Goal: Task Accomplishment & Management: Manage account settings

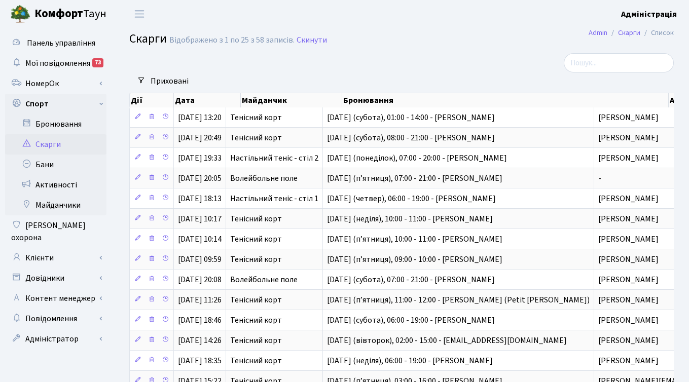
select select "25"
click at [51, 248] on link "Клієнти" at bounding box center [55, 258] width 101 height 20
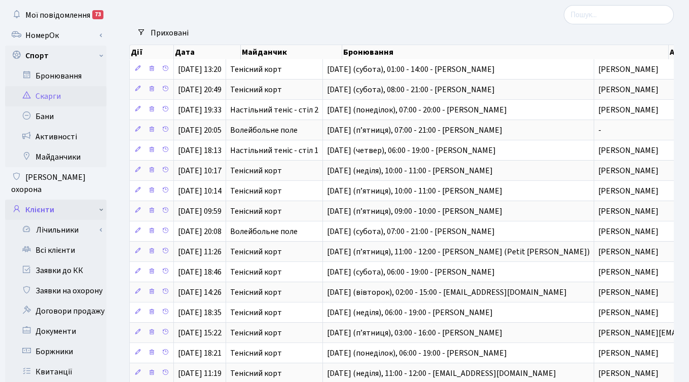
scroll to position [59, 0]
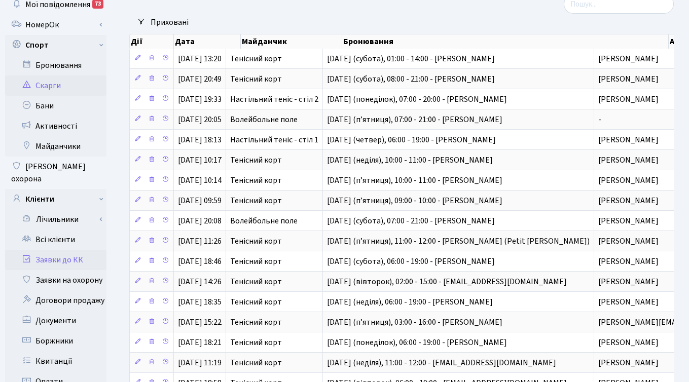
click at [48, 255] on link "Заявки до КК" at bounding box center [55, 260] width 101 height 20
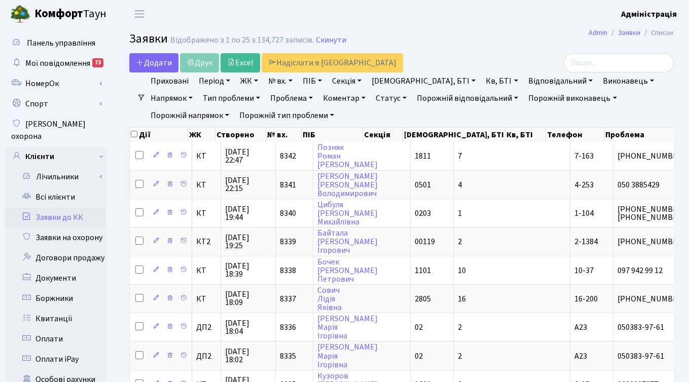
select select "25"
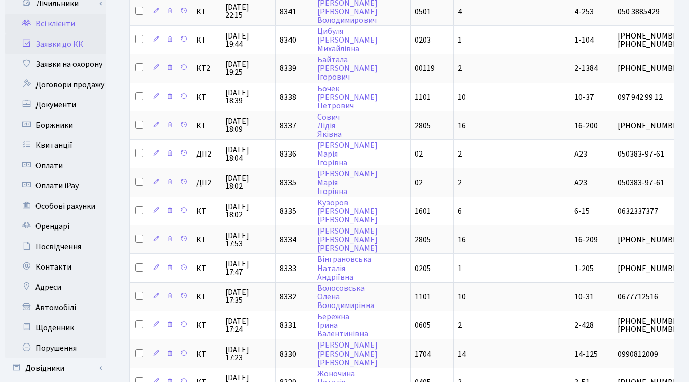
scroll to position [174, 0]
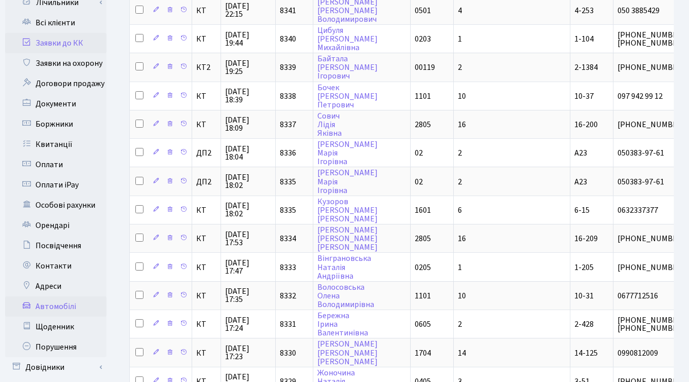
click at [54, 297] on link "Автомобілі" at bounding box center [55, 307] width 101 height 20
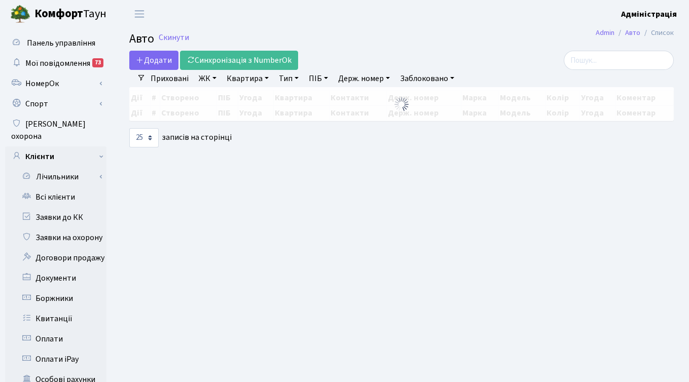
select select "25"
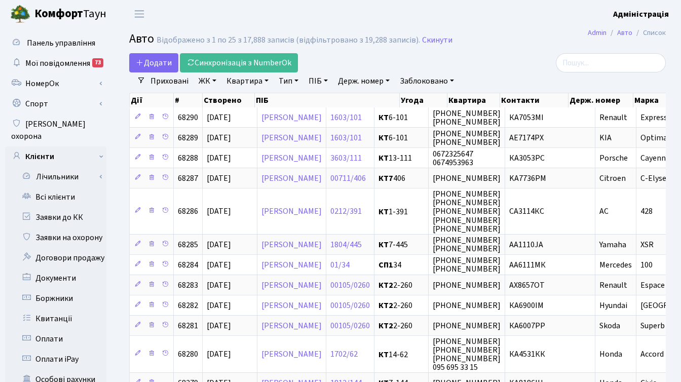
click at [360, 77] on link "Держ. номер" at bounding box center [364, 80] width 60 height 17
paste input "4234"
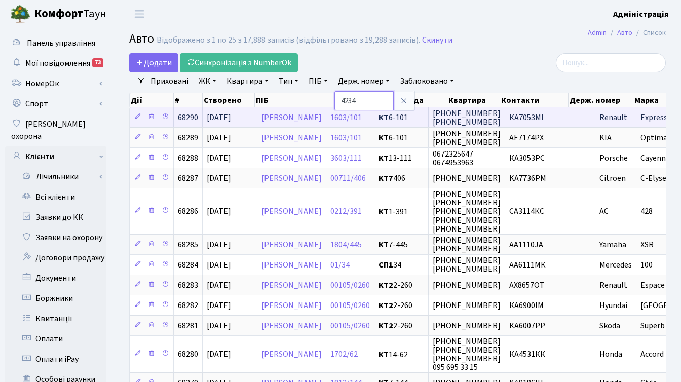
type input "4234"
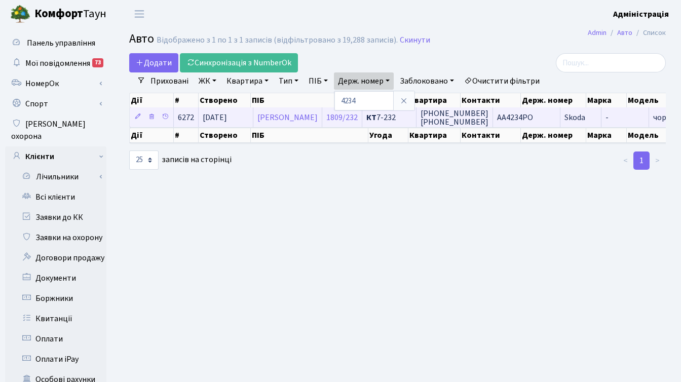
click at [533, 118] on span "АА4234РО" at bounding box center [515, 117] width 36 height 11
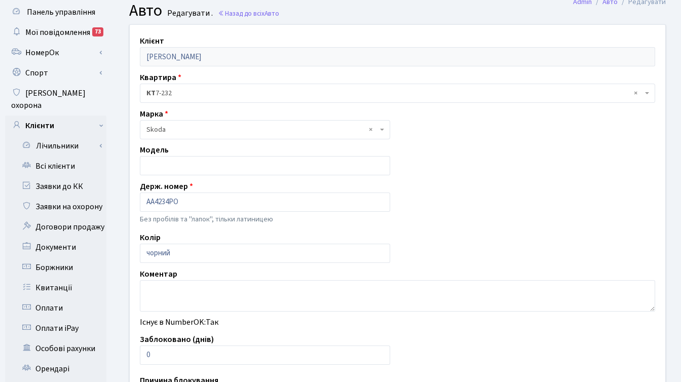
scroll to position [182, 0]
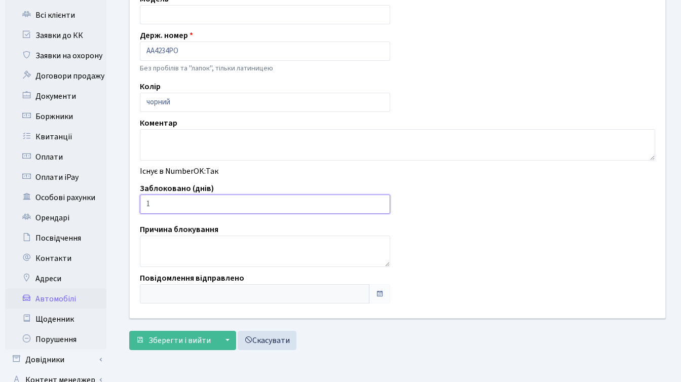
type input "1"
click at [380, 204] on input "1" at bounding box center [265, 204] width 250 height 19
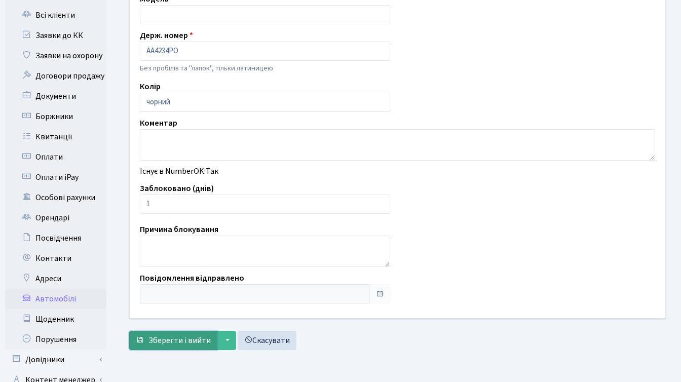
click at [181, 341] on span "Зберегти і вийти" at bounding box center [180, 340] width 62 height 11
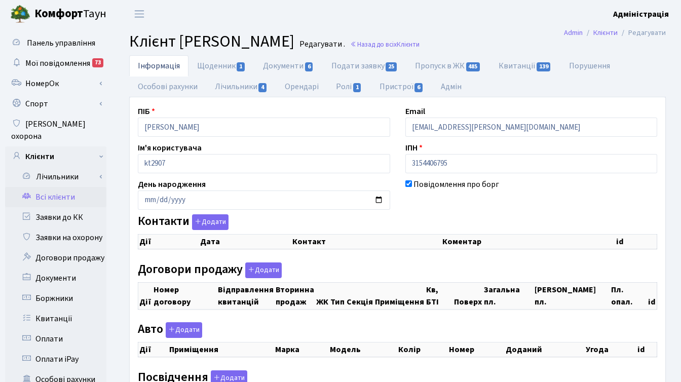
checkbox input "true"
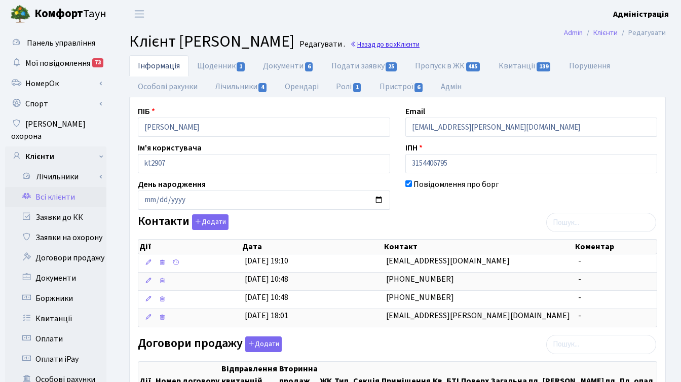
click at [420, 46] on link "Назад до всіх Клієнти" at bounding box center [384, 45] width 69 height 10
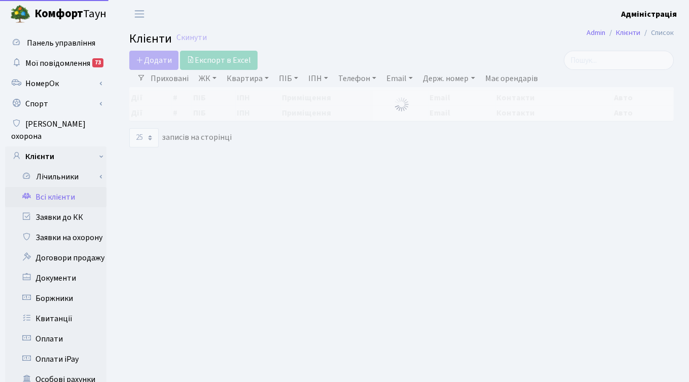
select select "25"
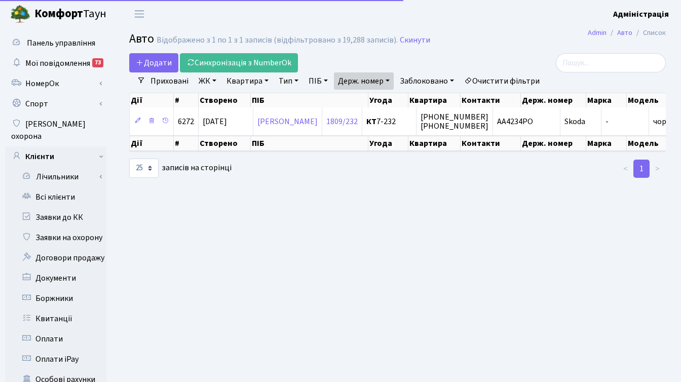
select select "25"
click at [383, 82] on link "Держ. номер" at bounding box center [364, 80] width 60 height 17
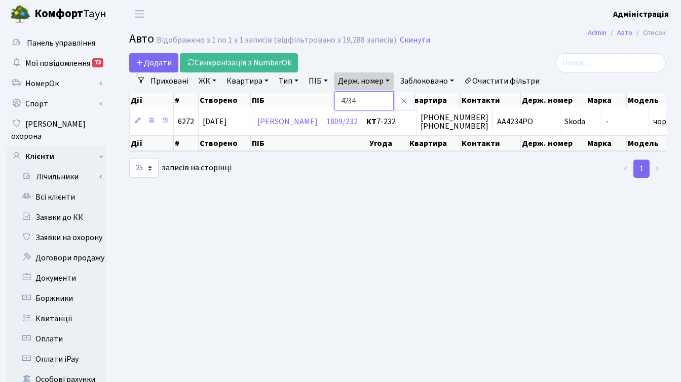
paste input "687"
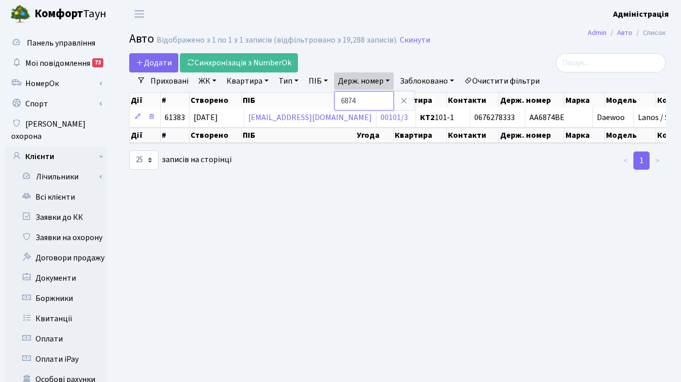
drag, startPoint x: 364, startPoint y: 102, endPoint x: 342, endPoint y: 105, distance: 22.5
click at [342, 105] on input "6874" at bounding box center [364, 100] width 59 height 19
paste input "4176"
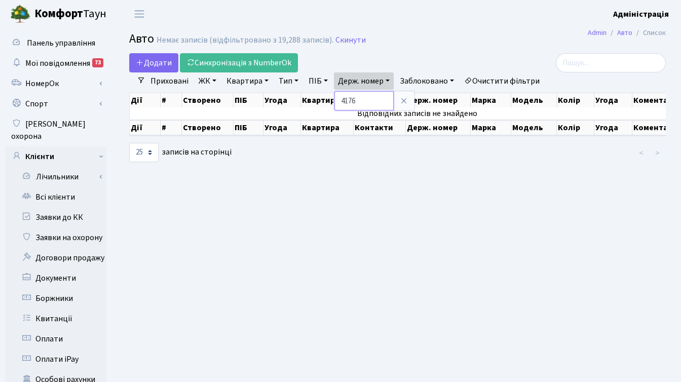
drag, startPoint x: 363, startPoint y: 100, endPoint x: 337, endPoint y: 98, distance: 26.9
click at [337, 98] on input "4176" at bounding box center [364, 100] width 59 height 19
paste input "1691"
type input "1691"
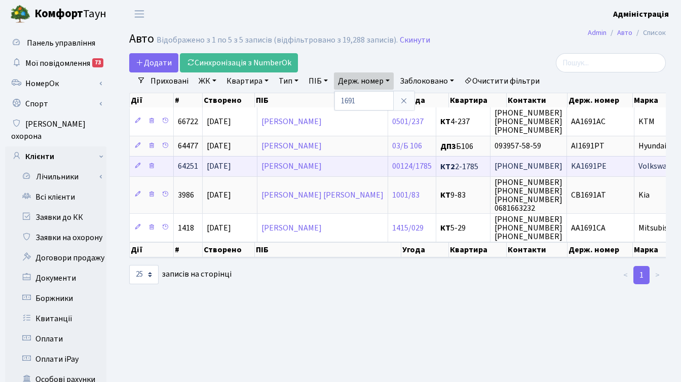
click at [594, 164] on span "KA1691PE" at bounding box center [588, 166] width 35 height 11
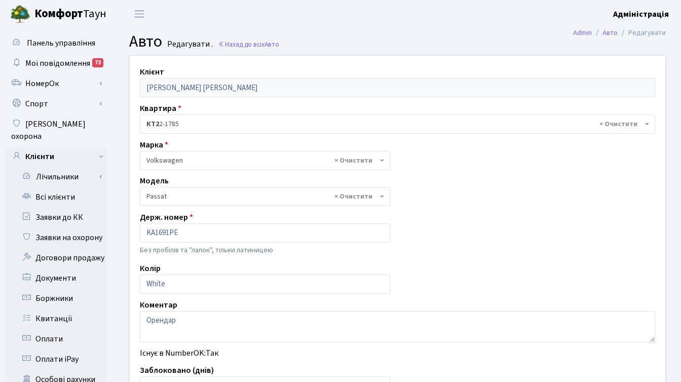
select select "2477"
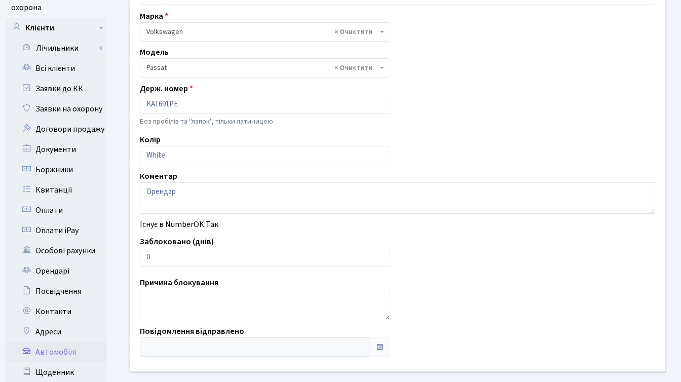
scroll to position [175, 0]
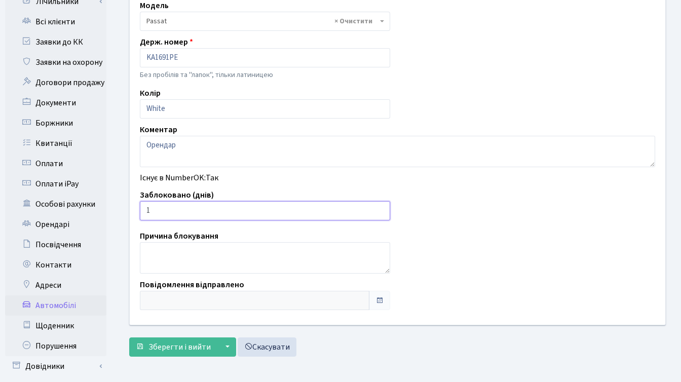
type input "1"
click at [379, 207] on input "1" at bounding box center [265, 210] width 250 height 19
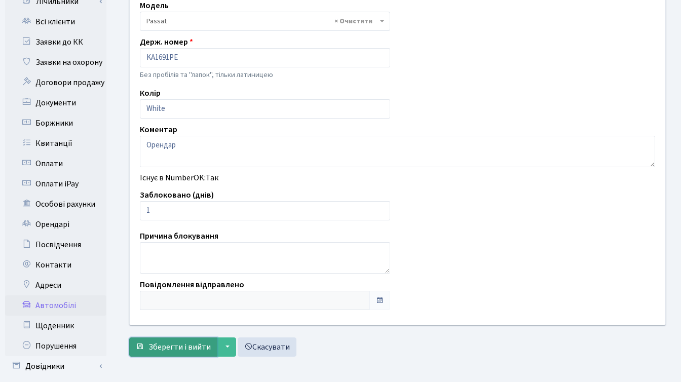
click at [159, 350] on span "Зберегти і вийти" at bounding box center [180, 347] width 62 height 11
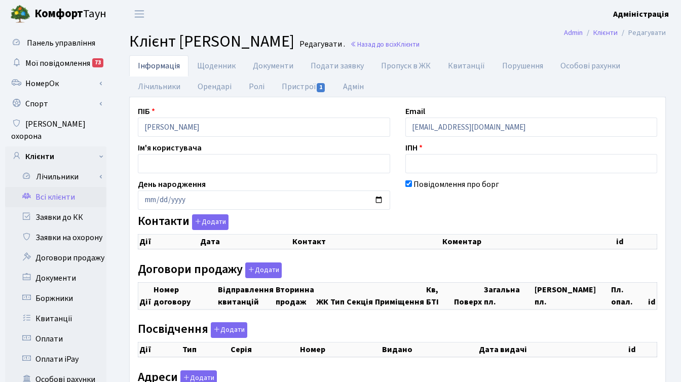
checkbox input "true"
select select "25"
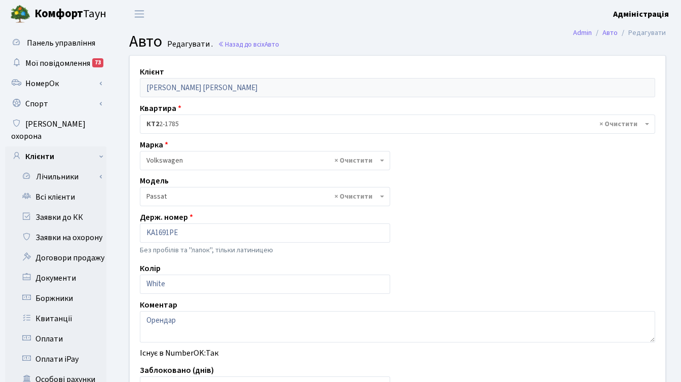
select select "2477"
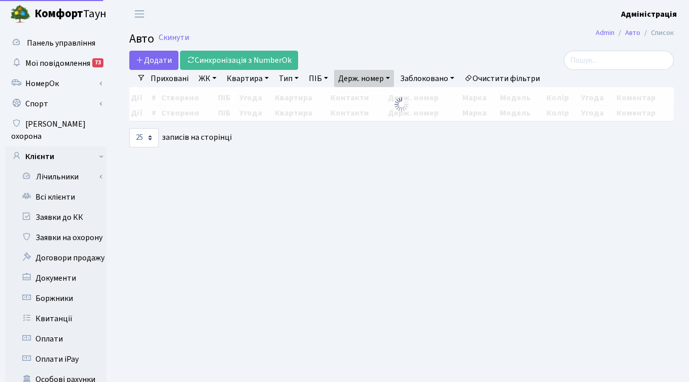
select select "25"
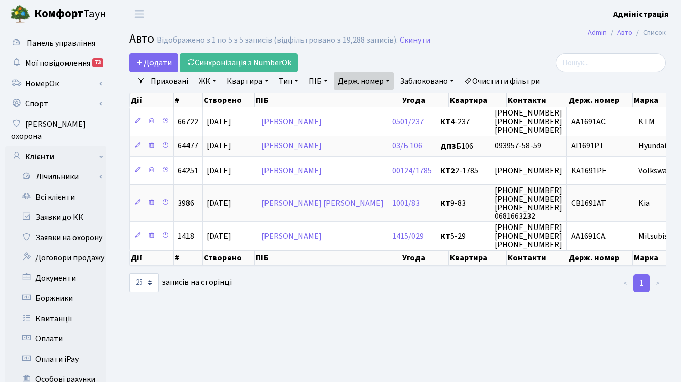
click at [378, 84] on link "Держ. номер" at bounding box center [364, 80] width 60 height 17
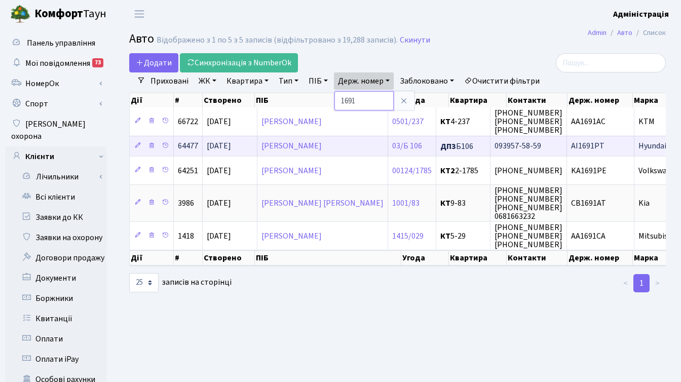
paste input "3818"
type input "3818"
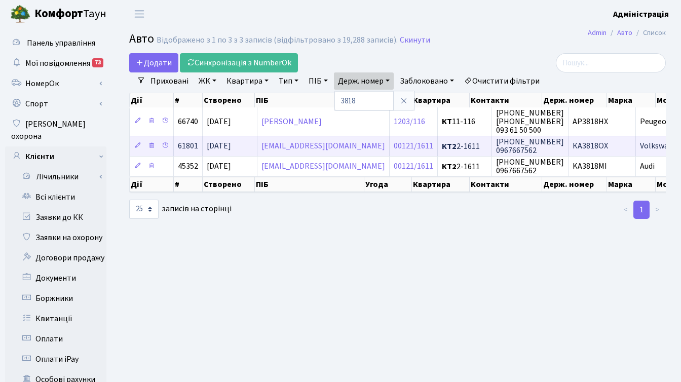
click at [573, 146] on span "КА3818ОХ" at bounding box center [590, 146] width 35 height 11
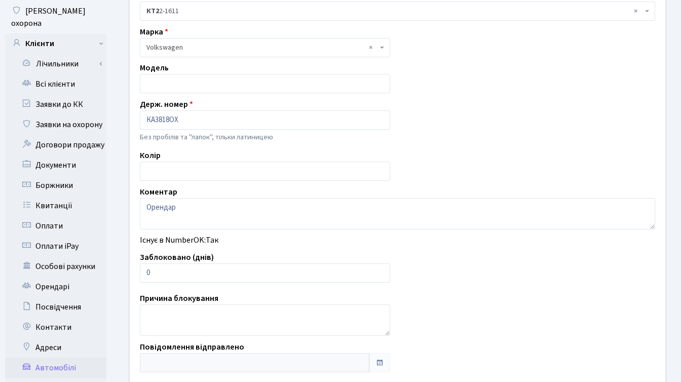
scroll to position [133, 0]
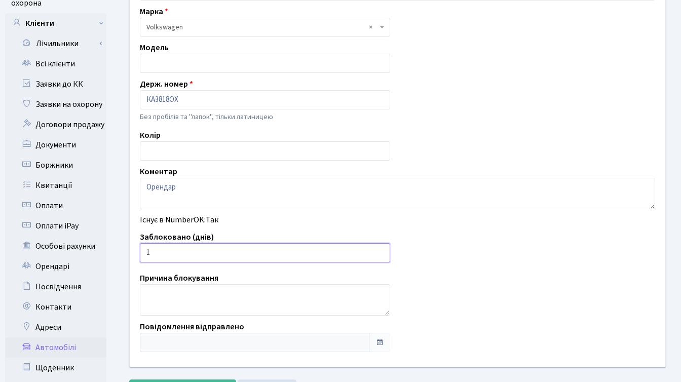
type input "1"
click at [380, 249] on input "1" at bounding box center [265, 252] width 250 height 19
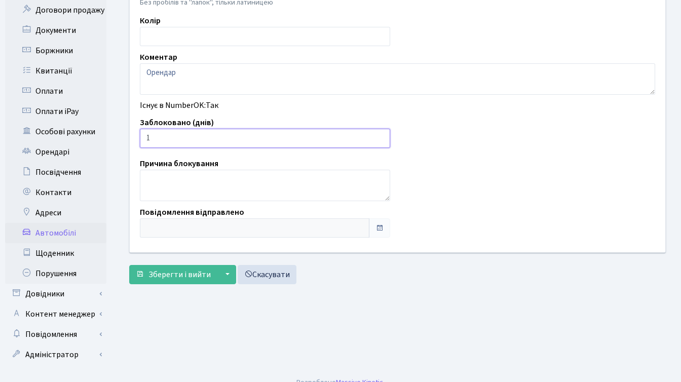
scroll to position [249, 0]
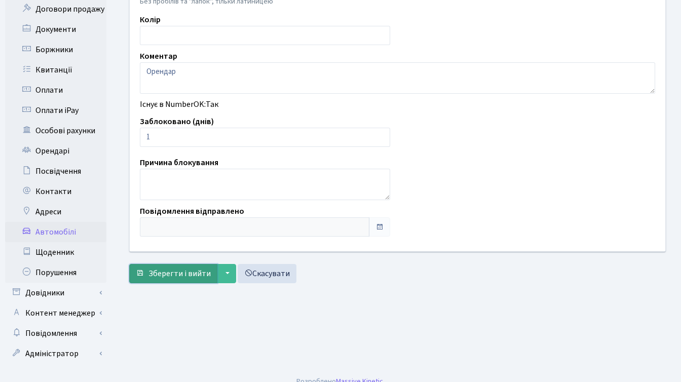
click at [193, 273] on span "Зберегти і вийти" at bounding box center [180, 273] width 62 height 11
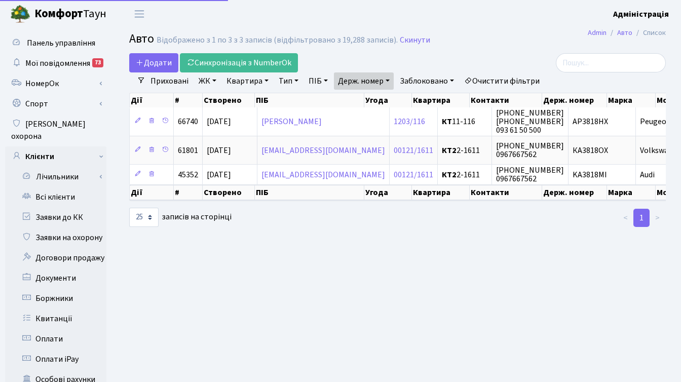
select select "25"
click at [369, 86] on link "Держ. номер" at bounding box center [364, 80] width 60 height 17
paste input "6149"
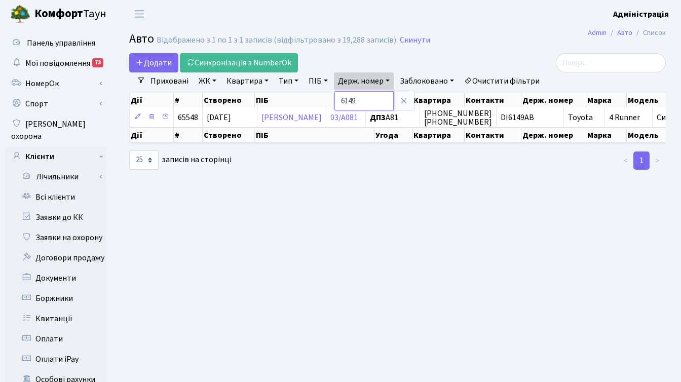
paste input "3707"
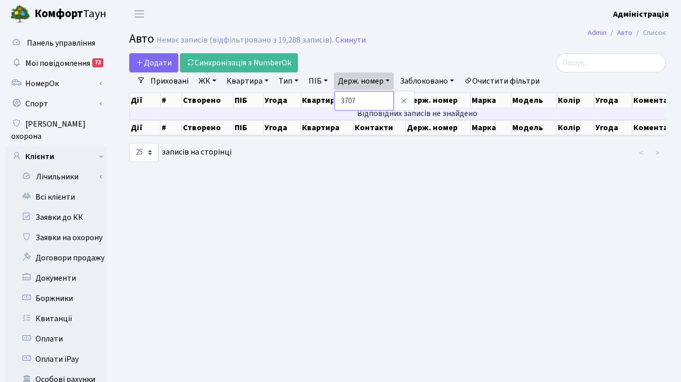
paste input "6216"
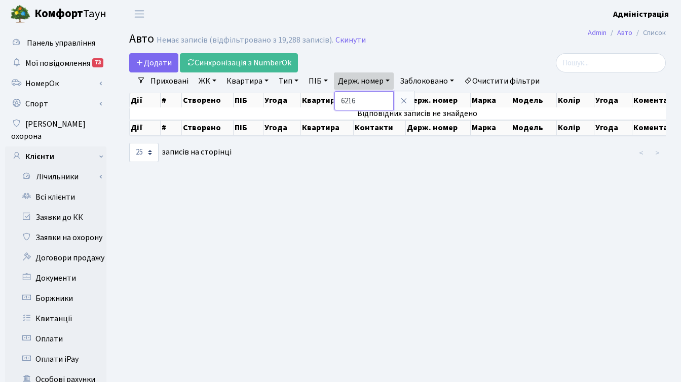
paste input "1069"
type input "1069"
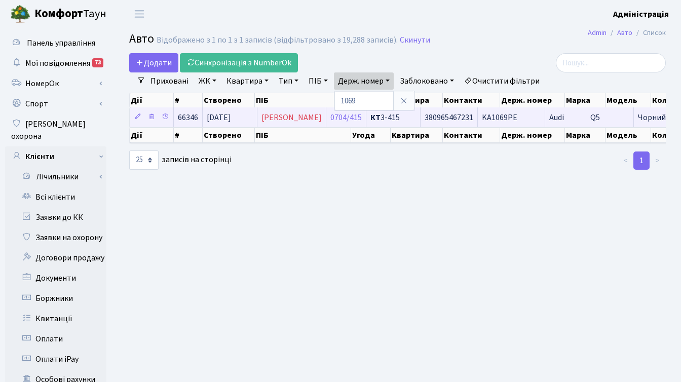
click at [518, 114] on span "KA1069PE" at bounding box center [499, 117] width 35 height 11
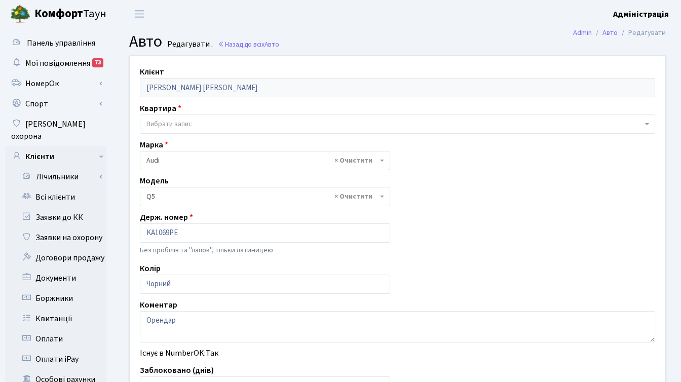
select select "172"
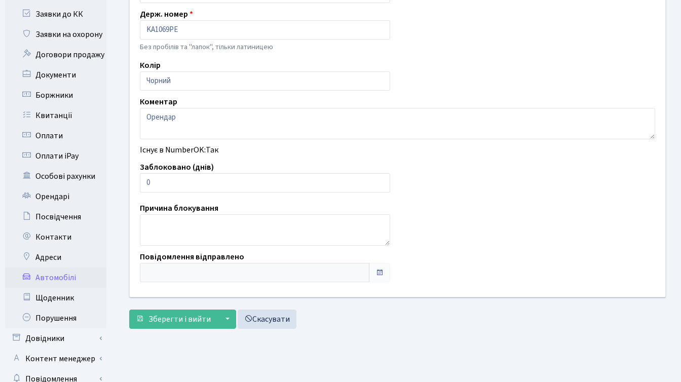
scroll to position [228, 0]
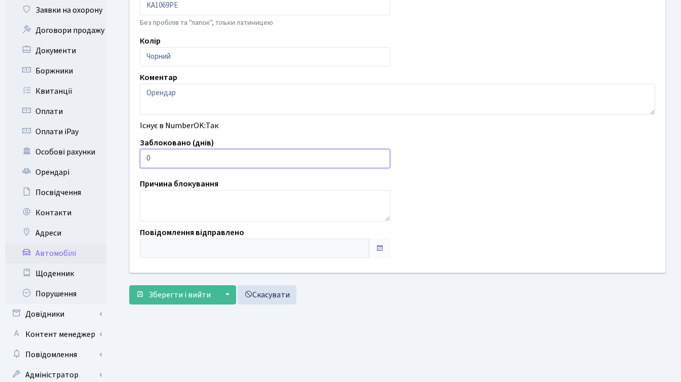
click at [176, 162] on input "0" at bounding box center [265, 158] width 250 height 19
drag, startPoint x: 160, startPoint y: 157, endPoint x: 137, endPoint y: 156, distance: 23.3
click at [151, 158] on input "0" at bounding box center [265, 158] width 250 height 19
drag, startPoint x: 145, startPoint y: 160, endPoint x: 153, endPoint y: 161, distance: 7.8
click at [153, 161] on input "0" at bounding box center [265, 158] width 250 height 19
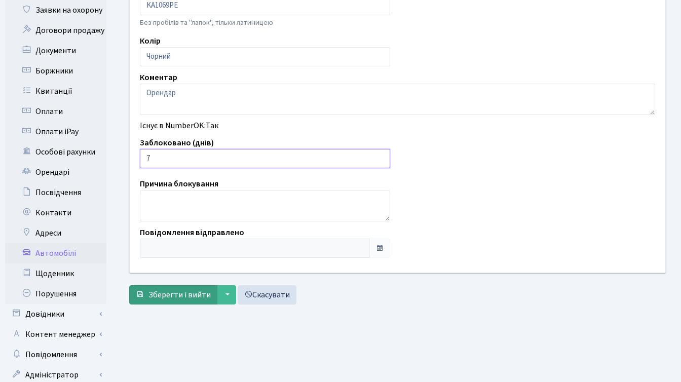
type input "7"
click at [159, 294] on span "Зберегти і вийти" at bounding box center [180, 294] width 62 height 11
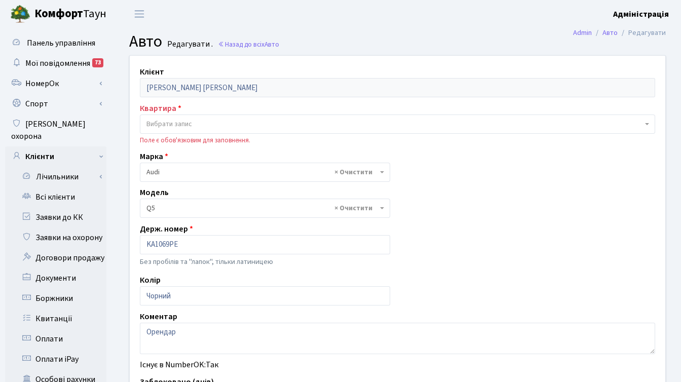
select select "172"
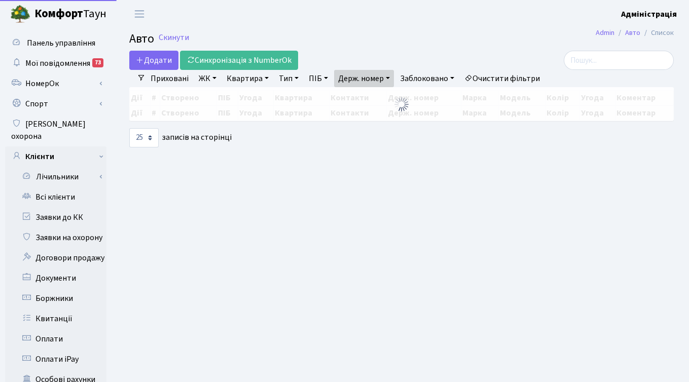
select select "25"
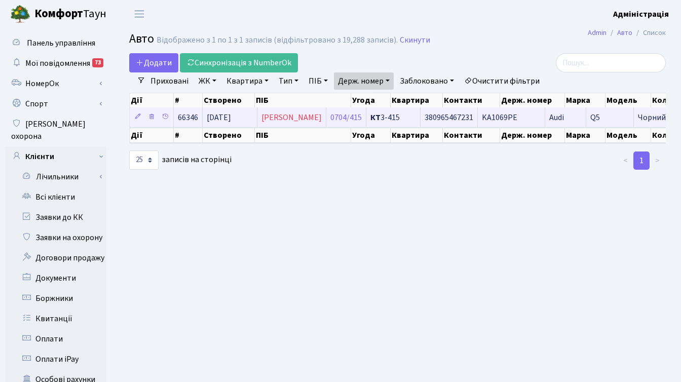
click at [407, 113] on td "КТ 3-415" at bounding box center [394, 117] width 54 height 20
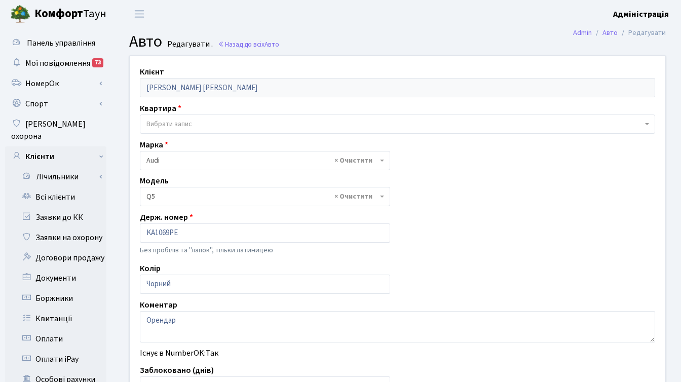
select select "172"
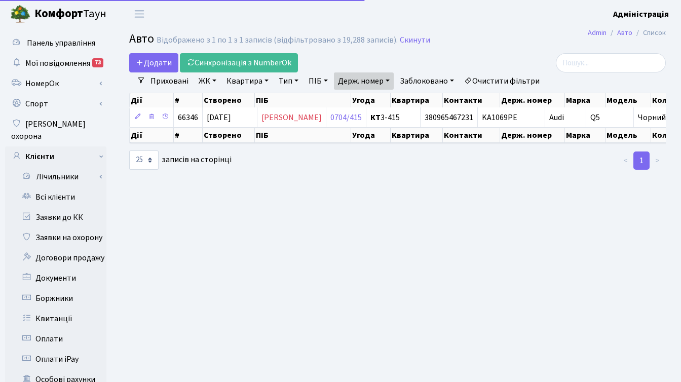
select select "25"
click at [167, 81] on link "Приховані" at bounding box center [170, 80] width 46 height 17
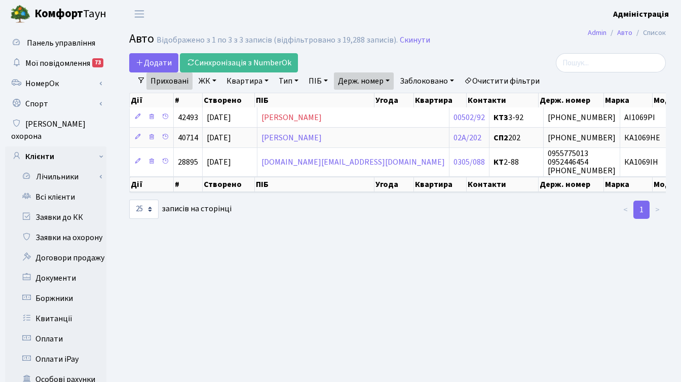
click at [162, 81] on link "Приховані" at bounding box center [170, 80] width 46 height 17
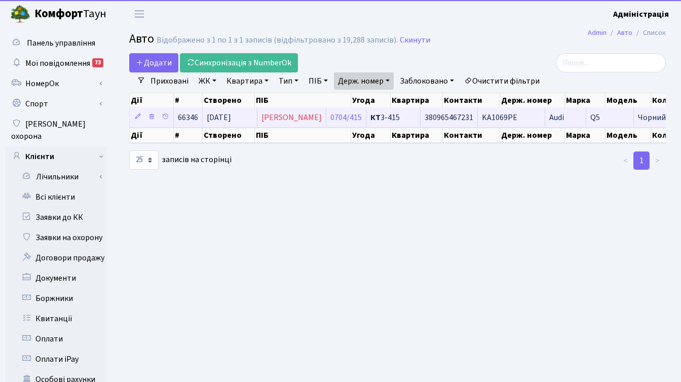
click at [447, 117] on span "380965467231" at bounding box center [449, 117] width 49 height 11
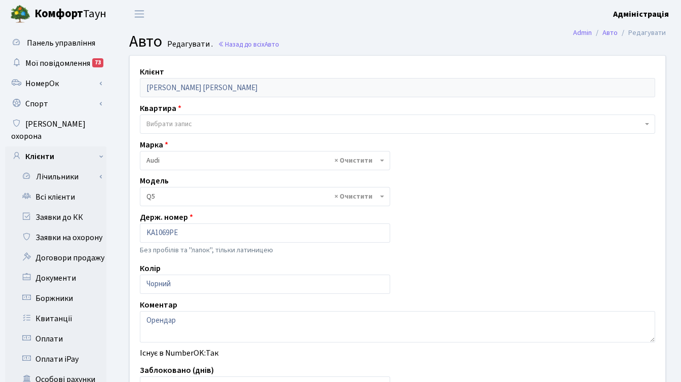
select select "172"
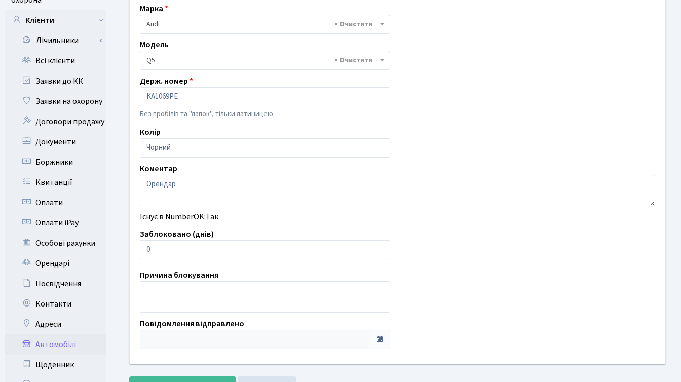
scroll to position [139, 0]
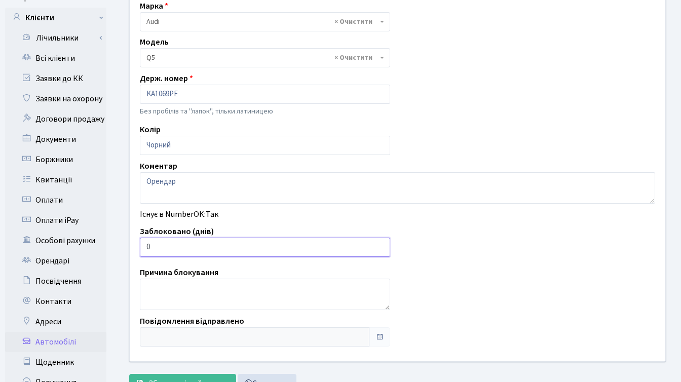
click at [182, 246] on input "0" at bounding box center [265, 247] width 250 height 19
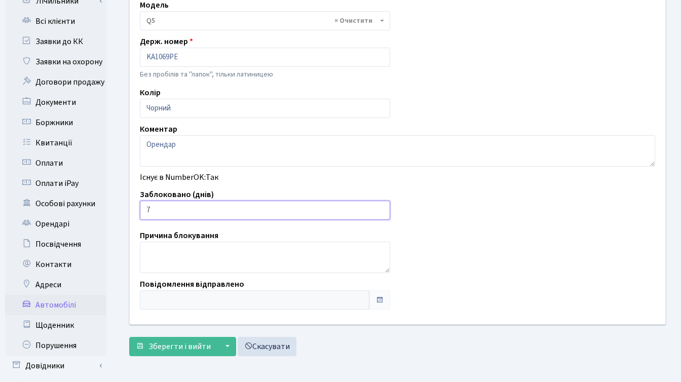
scroll to position [221, 0]
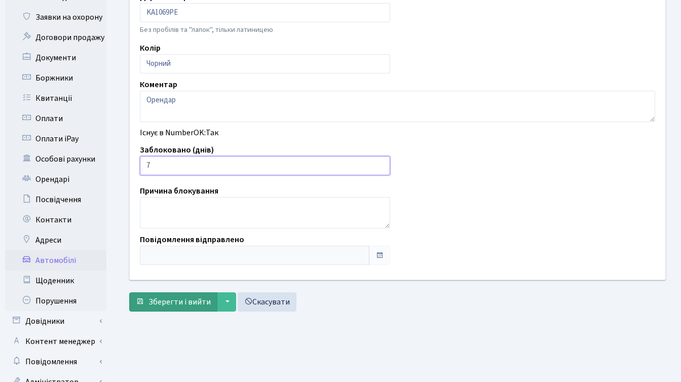
type input "7"
click at [168, 299] on span "Зберегти і вийти" at bounding box center [180, 302] width 62 height 11
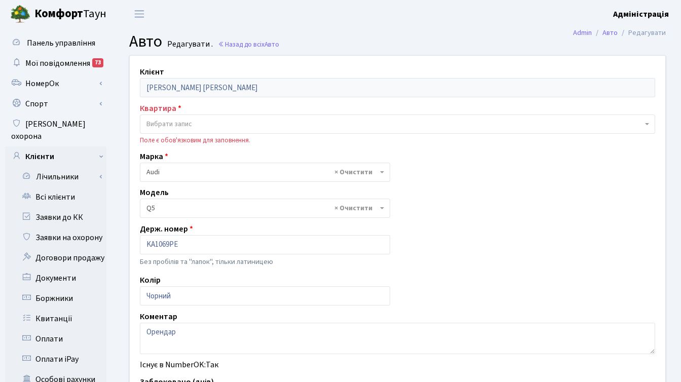
select select "172"
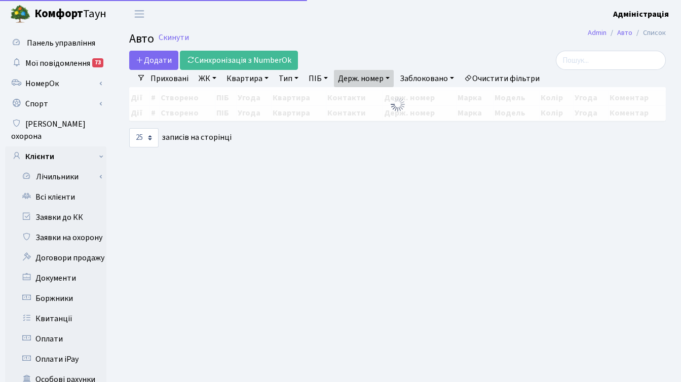
select select "25"
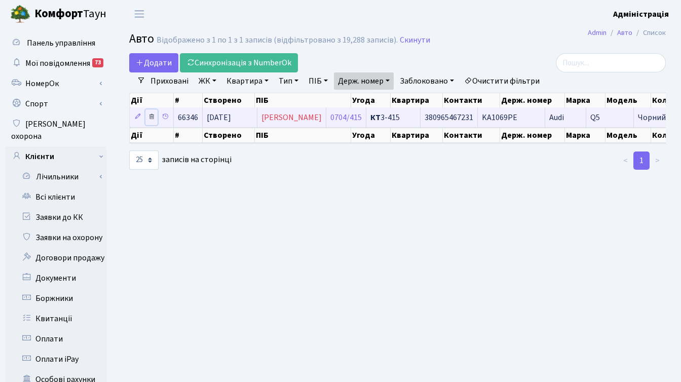
click at [153, 115] on icon at bounding box center [151, 116] width 7 height 7
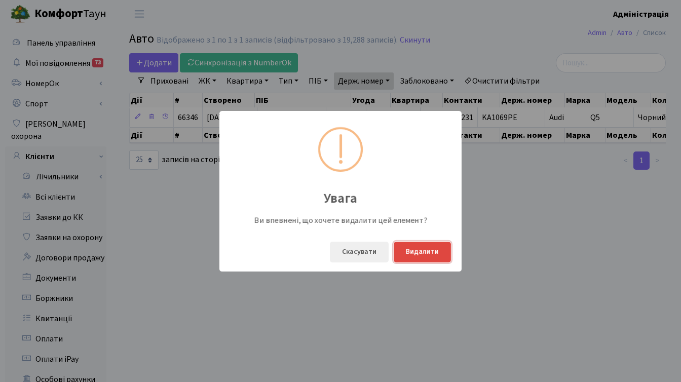
click at [417, 255] on button "Видалити" at bounding box center [422, 252] width 57 height 21
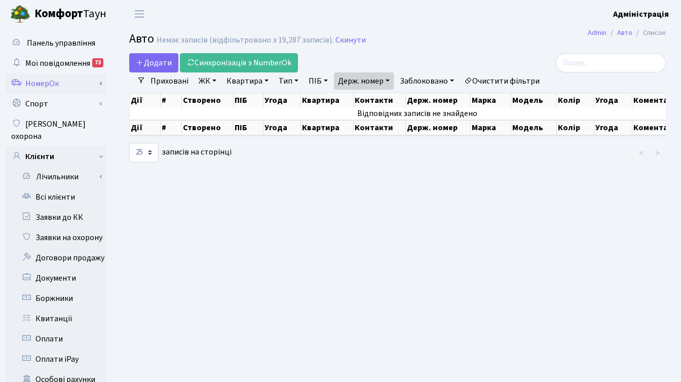
click at [32, 82] on link "НомерОк" at bounding box center [55, 84] width 101 height 20
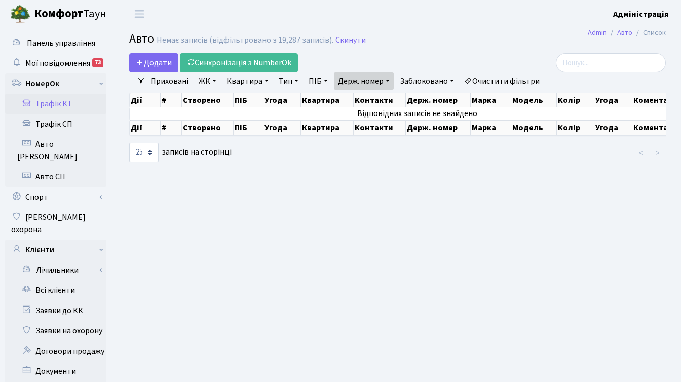
click at [58, 106] on link "Трафік КТ" at bounding box center [55, 104] width 101 height 20
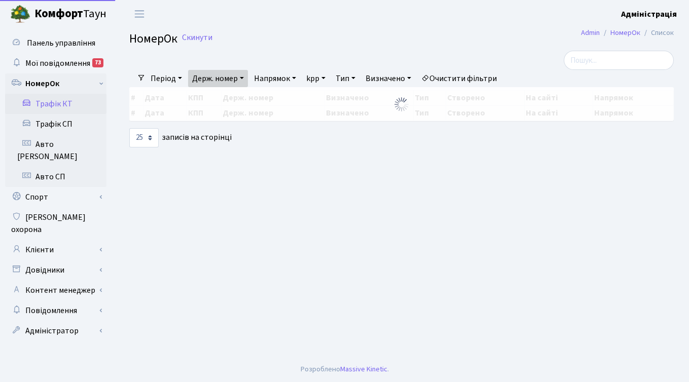
select select "25"
click at [233, 79] on link "Держ. номер" at bounding box center [218, 78] width 60 height 17
paste input "КА1069РЕ"
drag, startPoint x: 203, startPoint y: 100, endPoint x: 195, endPoint y: 100, distance: 8.1
click at [195, 100] on input "КА1069РЕ" at bounding box center [218, 98] width 59 height 19
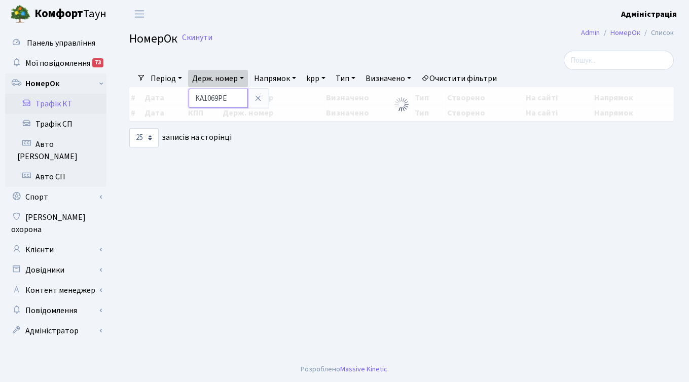
drag, startPoint x: 220, startPoint y: 100, endPoint x: 233, endPoint y: 101, distance: 13.2
click at [233, 101] on input "KA1069РЕ" at bounding box center [218, 98] width 59 height 19
type input "KA1069PE"
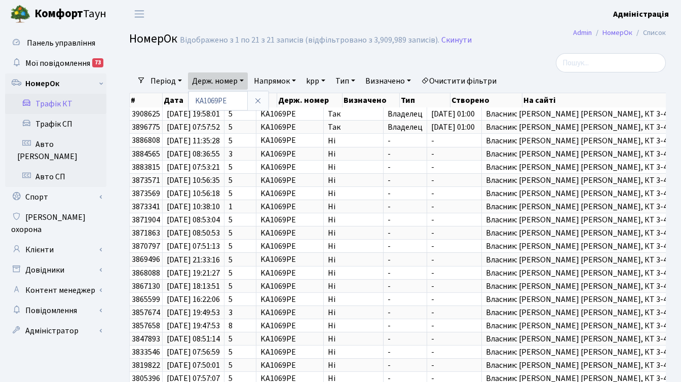
click at [464, 80] on link "Очистити фільтри" at bounding box center [459, 80] width 84 height 17
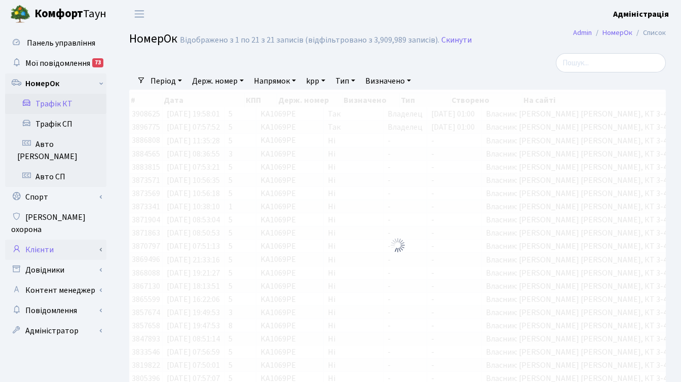
click at [43, 240] on link "Клієнти" at bounding box center [55, 250] width 101 height 20
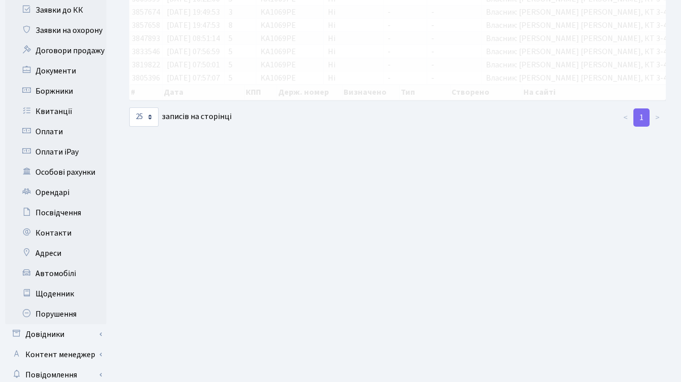
scroll to position [322, 0]
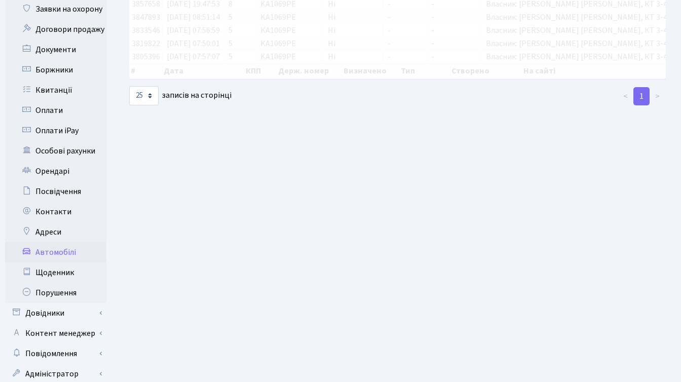
click at [57, 242] on link "Автомобілі" at bounding box center [55, 252] width 101 height 20
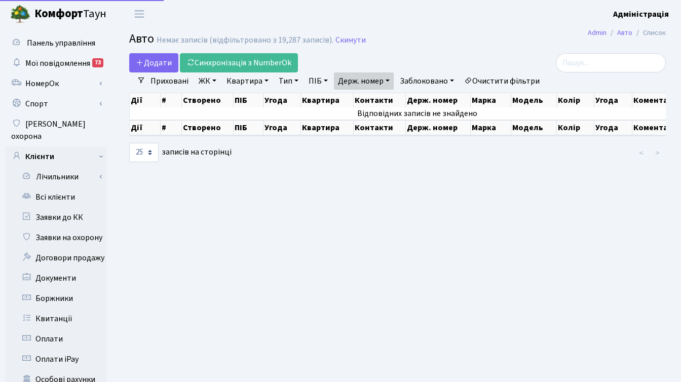
select select "25"
click at [492, 83] on link "Очистити фільтри" at bounding box center [502, 80] width 84 height 17
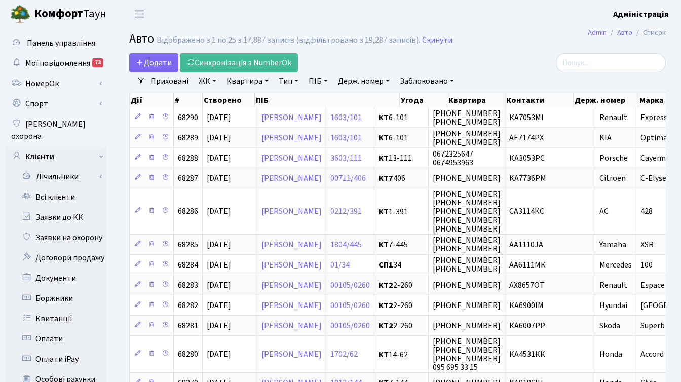
click at [381, 85] on link "Держ. номер" at bounding box center [364, 80] width 60 height 17
paste input "5338"
type input "5338"
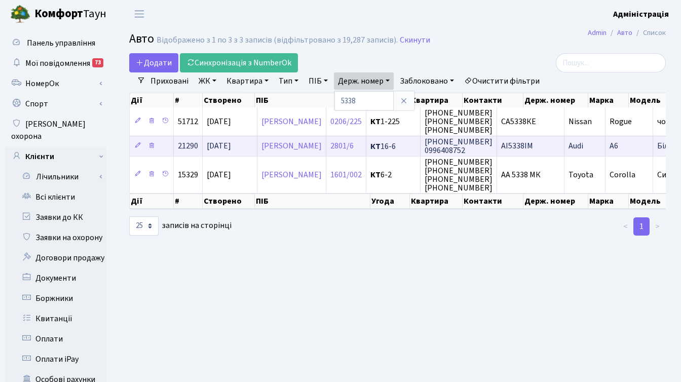
click at [533, 146] on span "АІ5338ІМ" at bounding box center [517, 146] width 32 height 11
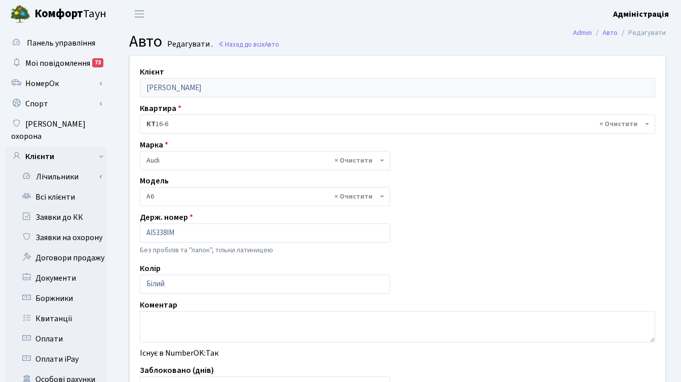
select select "160"
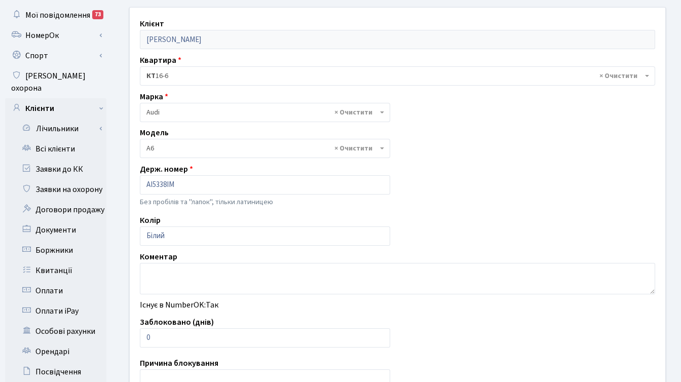
scroll to position [58, 0]
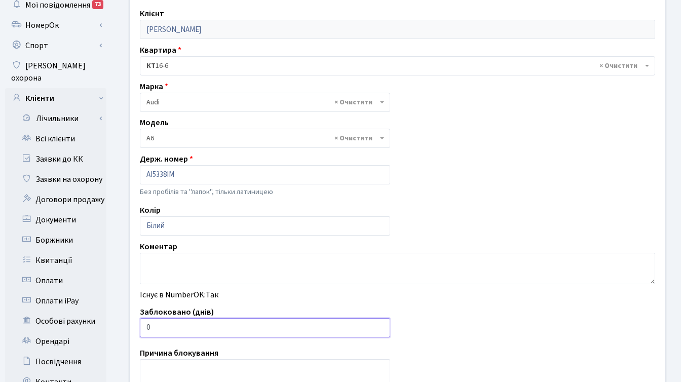
click at [180, 323] on input "0" at bounding box center [265, 327] width 250 height 19
click at [180, 323] on input "1" at bounding box center [265, 327] width 250 height 19
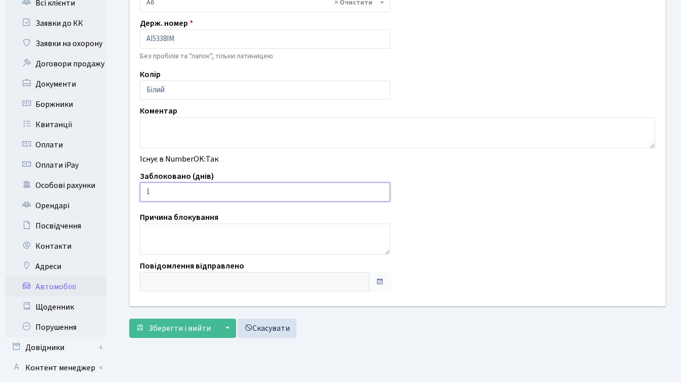
scroll to position [225, 0]
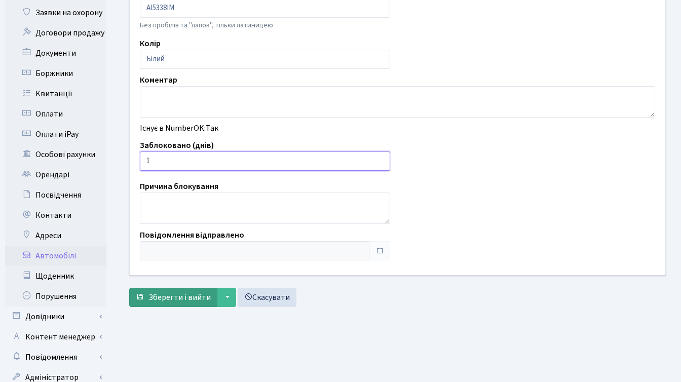
type input "1"
click at [149, 298] on span "Зберегти і вийти" at bounding box center [180, 297] width 62 height 11
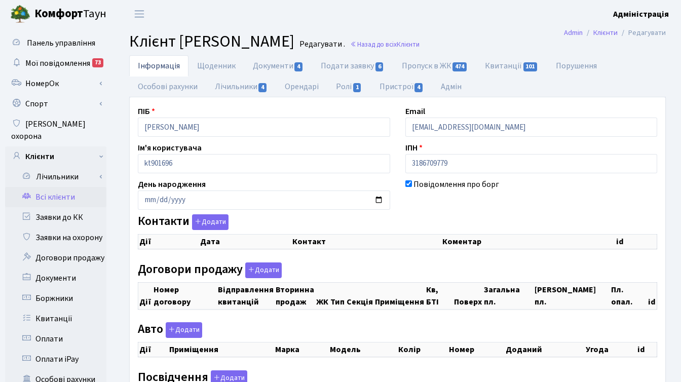
checkbox input "true"
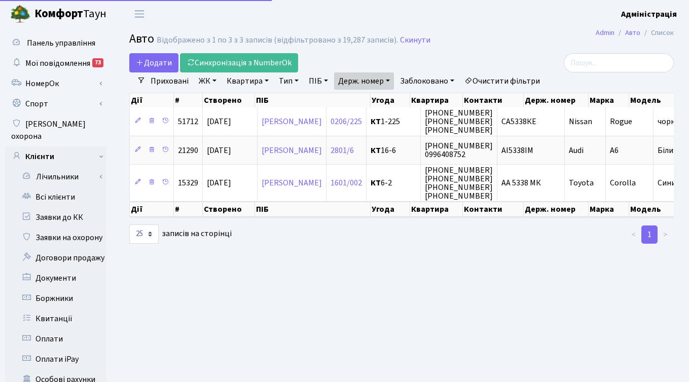
select select "25"
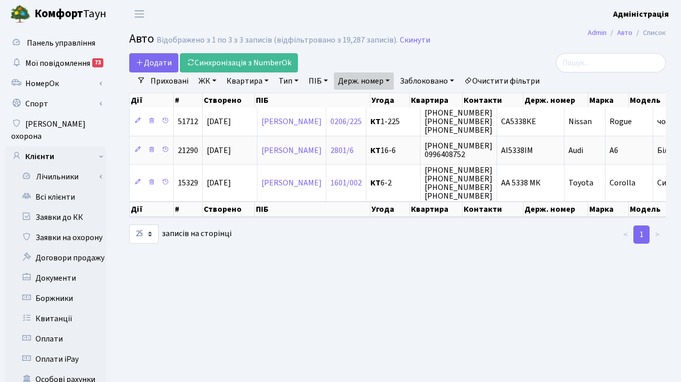
click at [377, 83] on link "Держ. номер" at bounding box center [364, 80] width 60 height 17
paste input "8693"
type input "8693"
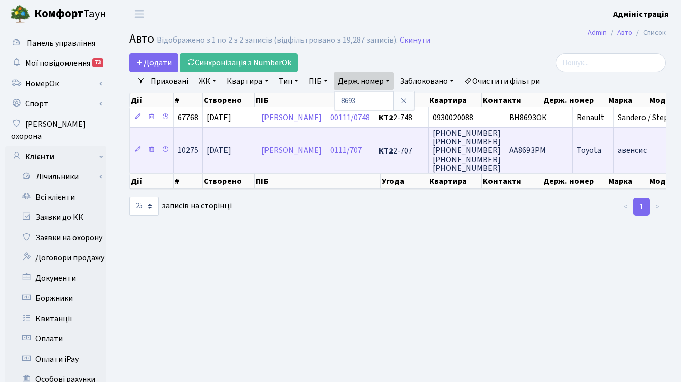
click at [546, 154] on span "АА8693РМ" at bounding box center [527, 150] width 36 height 11
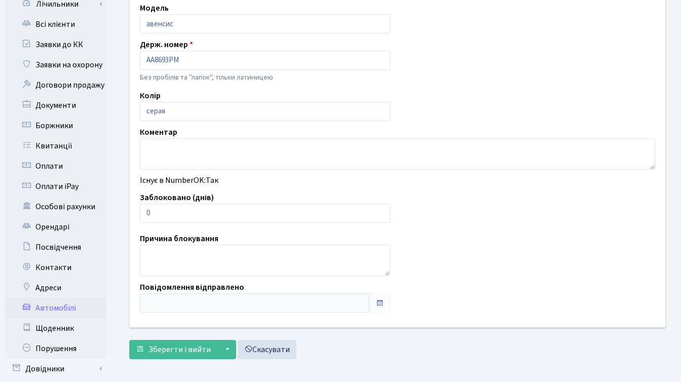
scroll to position [178, 0]
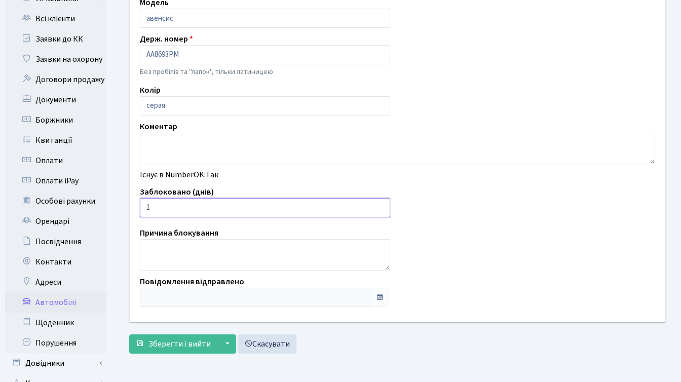
type input "1"
click at [381, 205] on input "1" at bounding box center [265, 207] width 250 height 19
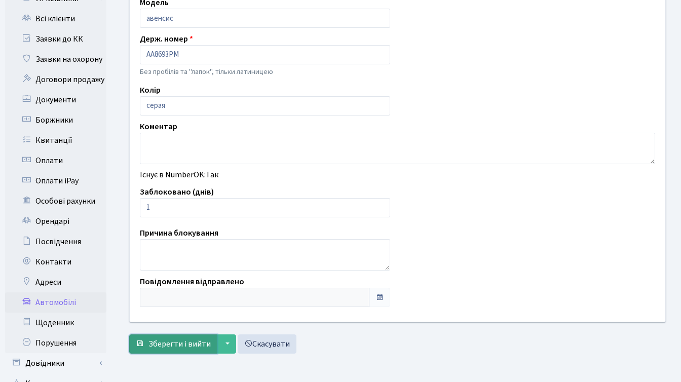
click at [181, 343] on span "Зберегти і вийти" at bounding box center [180, 344] width 62 height 11
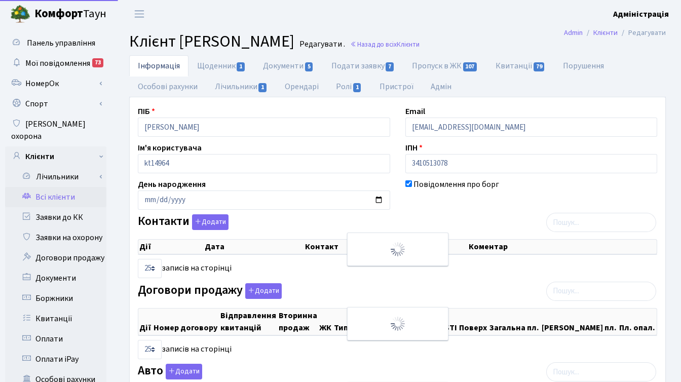
select select "25"
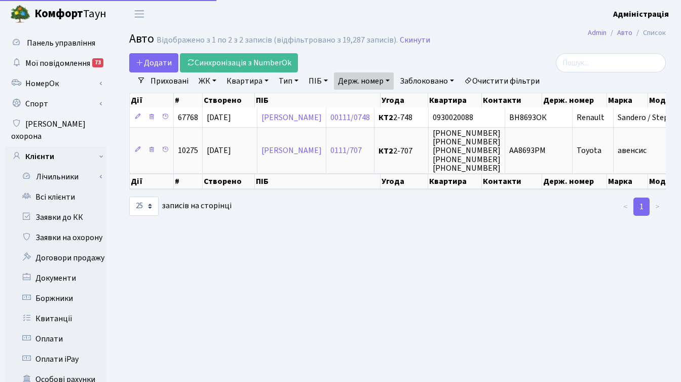
select select "25"
click at [362, 69] on div "Додати Синхронізація з NumberOk" at bounding box center [305, 62] width 353 height 19
click at [363, 79] on link "Держ. номер" at bounding box center [364, 80] width 60 height 17
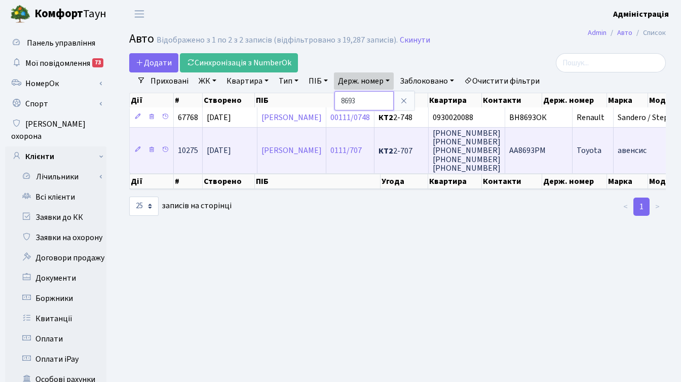
paste input "6874"
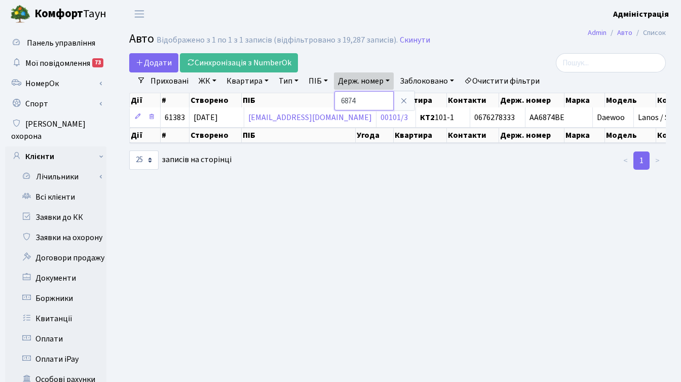
paste input "2088"
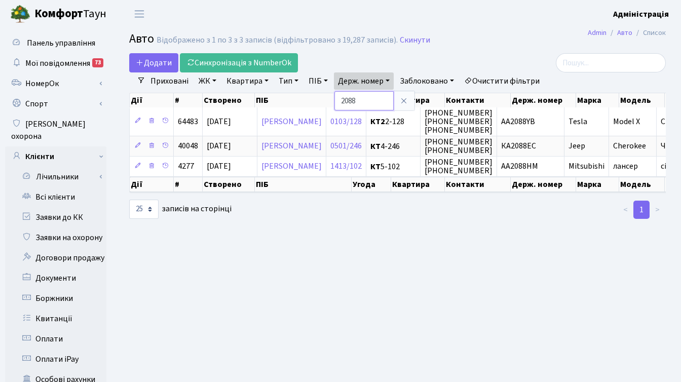
paste input "9025"
type input "9025"
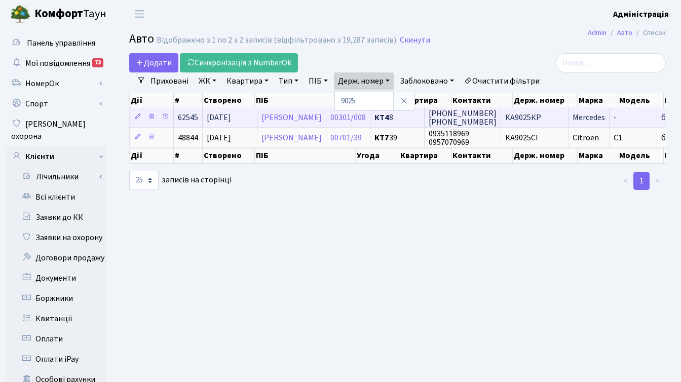
click at [529, 117] on span "КА9025КР" at bounding box center [523, 117] width 36 height 11
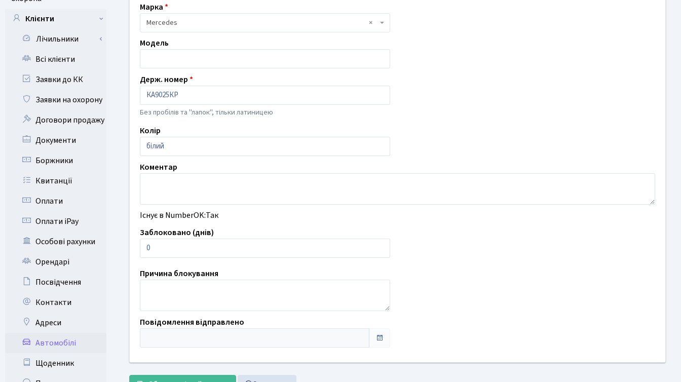
scroll to position [147, 0]
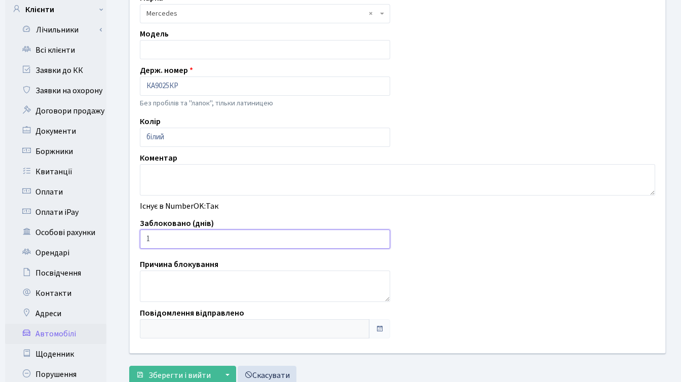
type input "1"
click at [380, 235] on input "1" at bounding box center [265, 239] width 250 height 19
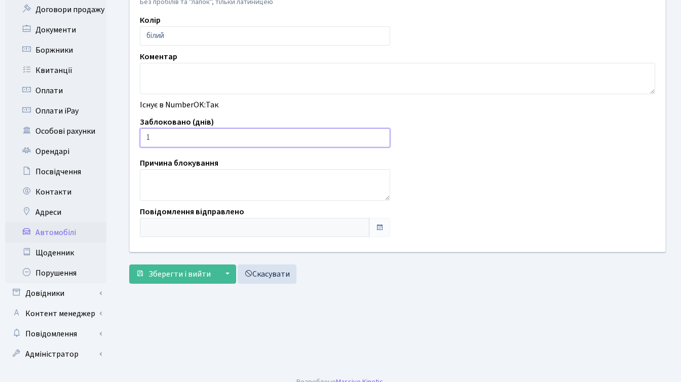
scroll to position [249, 0]
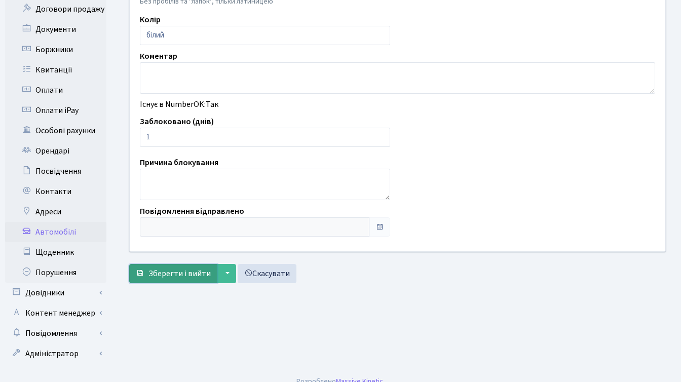
click at [170, 273] on span "Зберегти і вийти" at bounding box center [180, 273] width 62 height 11
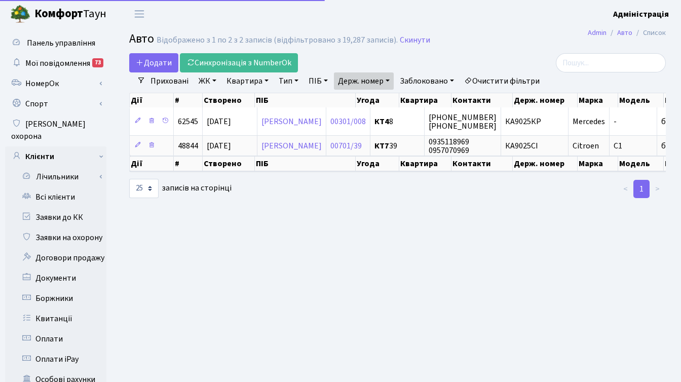
select select "25"
click at [358, 80] on link "Держ. номер" at bounding box center [364, 80] width 60 height 17
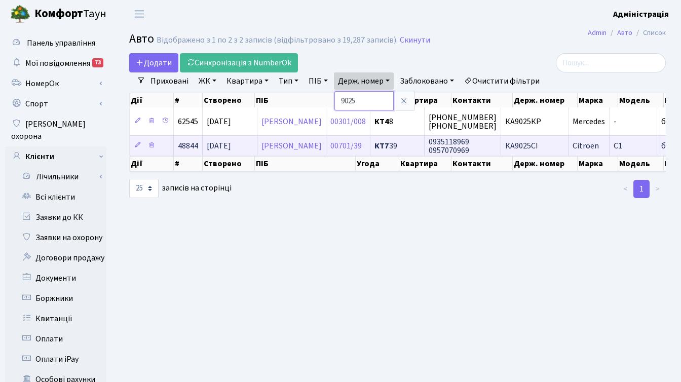
paste input "0262"
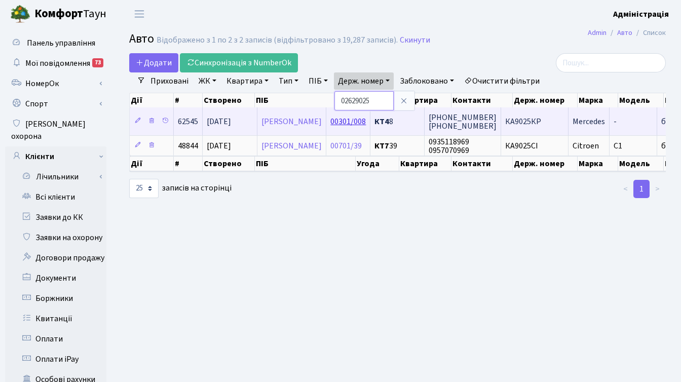
paste input "text"
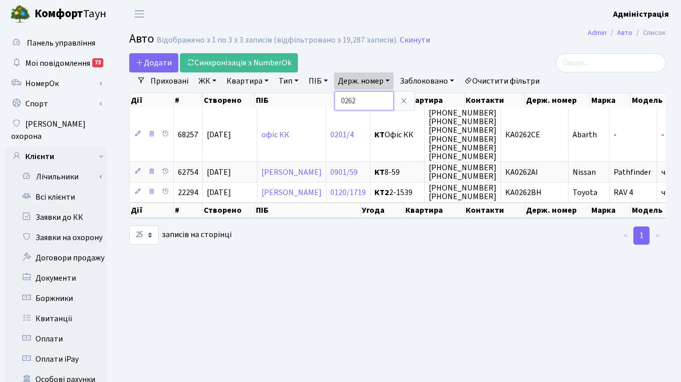
paste input "1234"
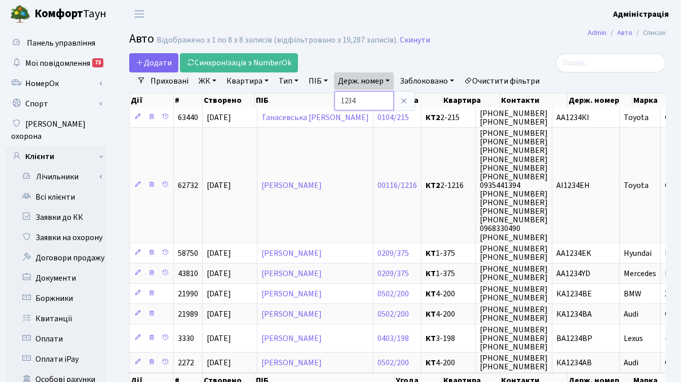
paste input "9080"
type input "9080"
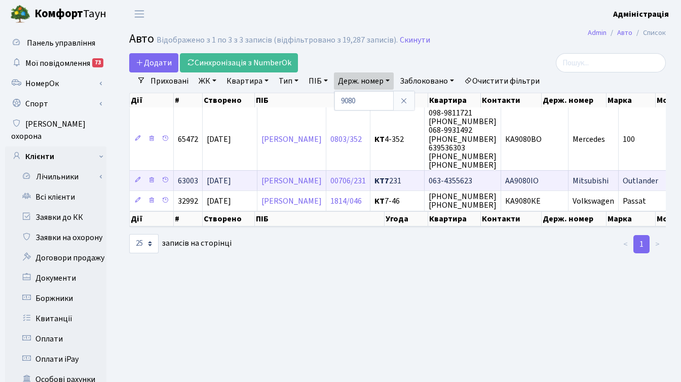
click at [539, 177] on span "АА9080IO" at bounding box center [521, 180] width 33 height 11
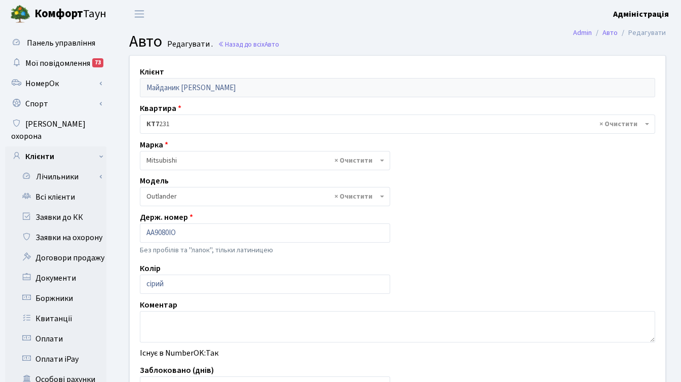
select select "1627"
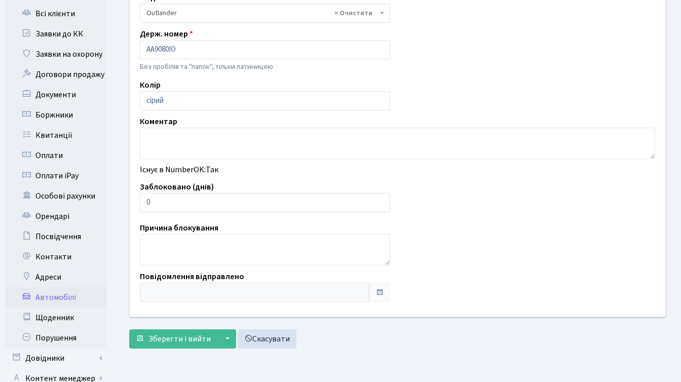
scroll to position [188, 0]
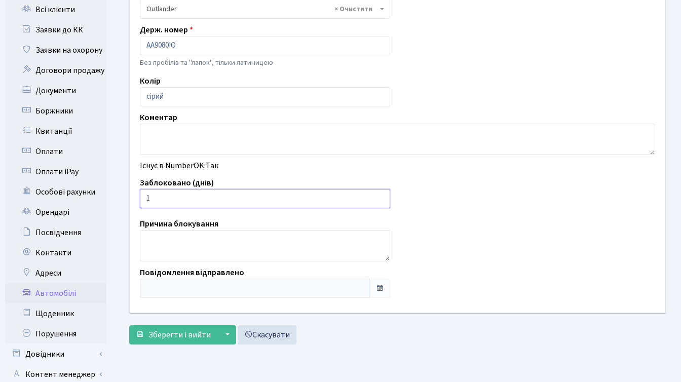
type input "1"
click at [381, 197] on input "1" at bounding box center [265, 198] width 250 height 19
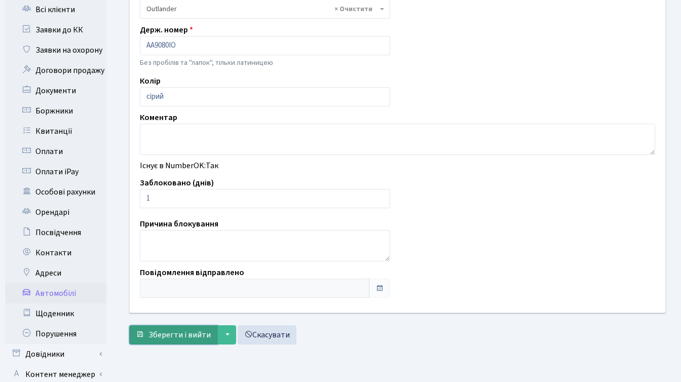
click at [189, 332] on span "Зберегти і вийти" at bounding box center [180, 335] width 62 height 11
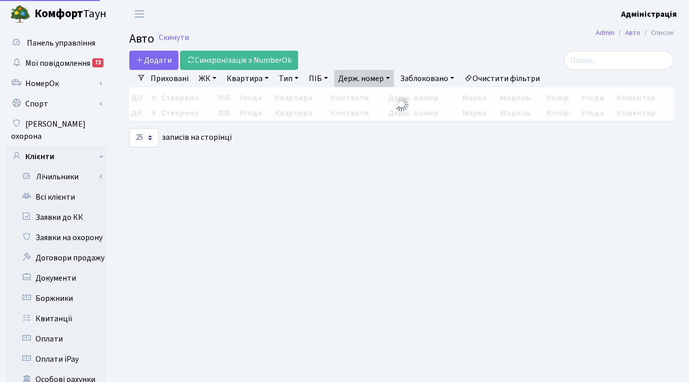
select select "25"
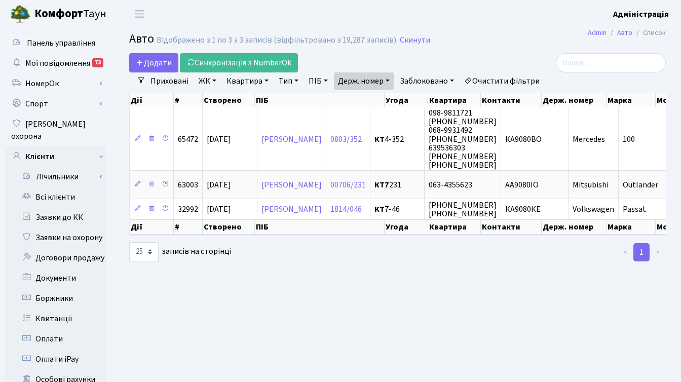
click at [348, 81] on link "Держ. номер" at bounding box center [364, 80] width 60 height 17
drag, startPoint x: 365, startPoint y: 100, endPoint x: 339, endPoint y: 103, distance: 26.1
click at [339, 103] on input "q9080" at bounding box center [364, 100] width 59 height 19
paste input "0007"
type input "0007"
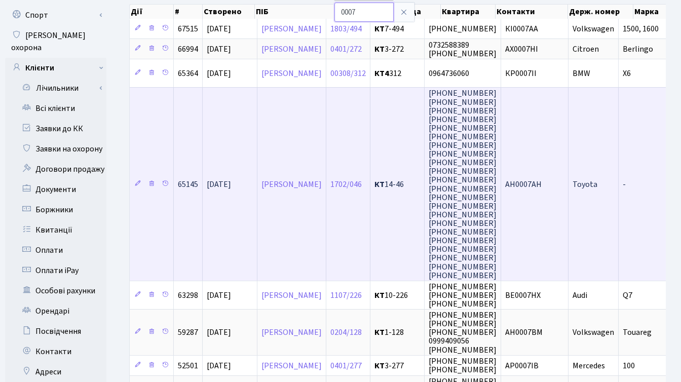
scroll to position [91, 0]
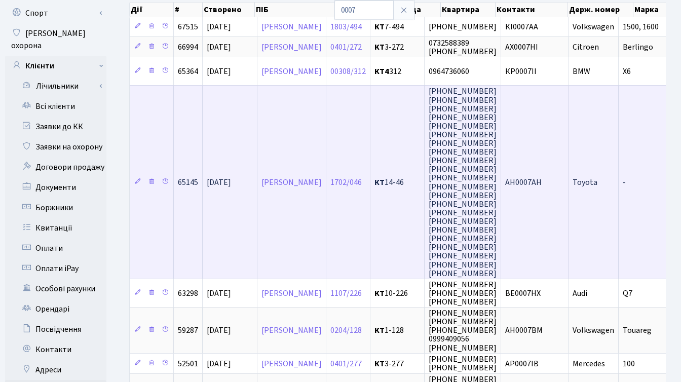
click at [569, 190] on td "AH0007AH" at bounding box center [534, 181] width 67 height 193
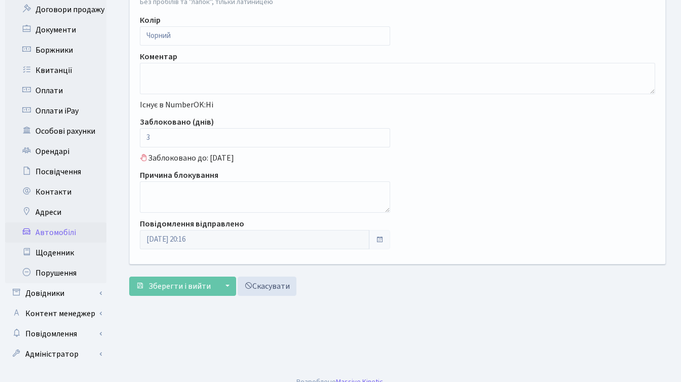
scroll to position [249, 0]
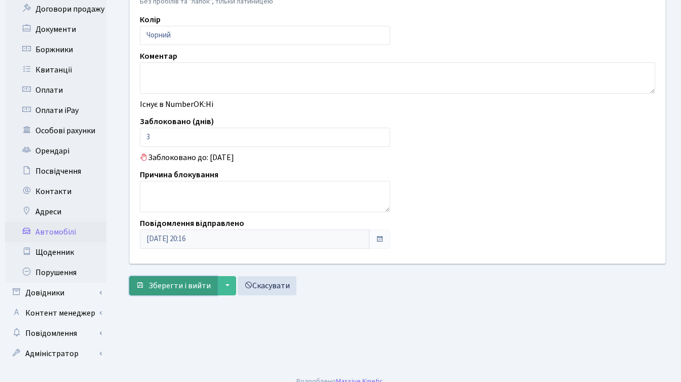
click at [174, 283] on span "Зберегти і вийти" at bounding box center [180, 285] width 62 height 11
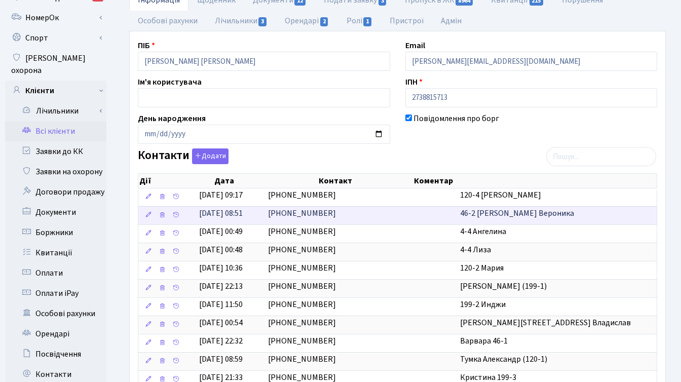
scroll to position [64, 0]
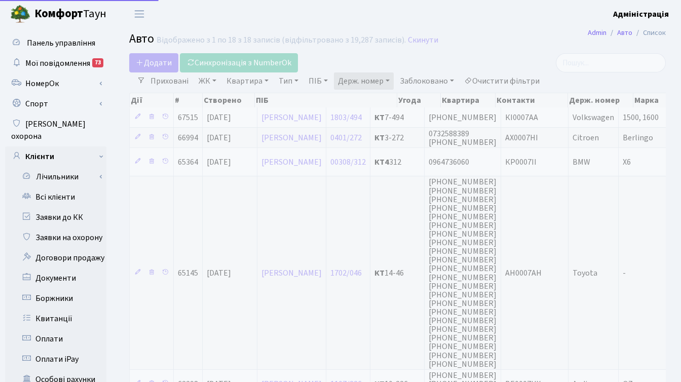
select select "25"
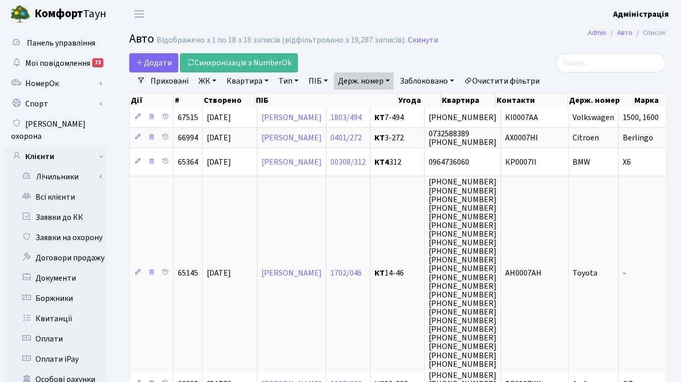
click at [378, 78] on link "Держ. номер" at bounding box center [364, 80] width 60 height 17
paste input "330"
type input "0330"
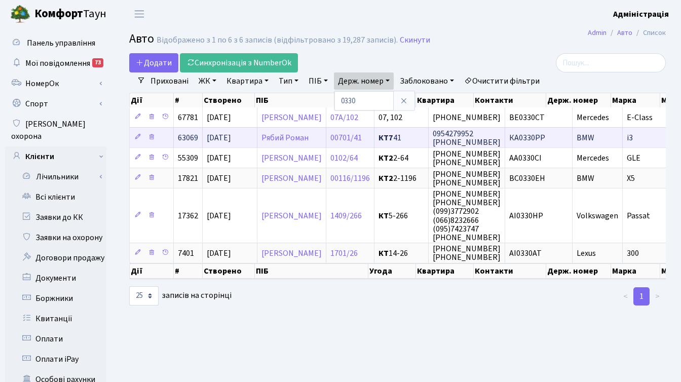
click at [545, 136] on span "КА0330РР" at bounding box center [527, 137] width 36 height 11
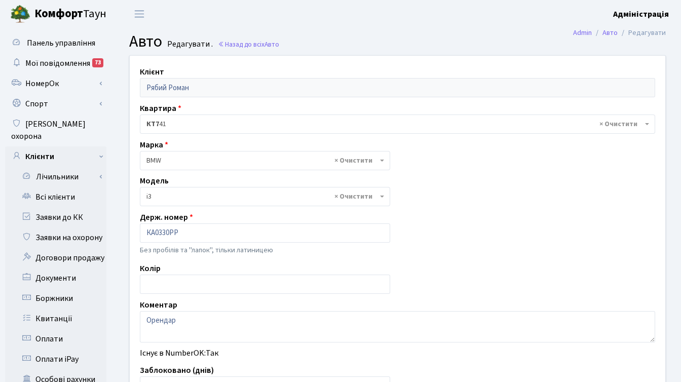
select select "239"
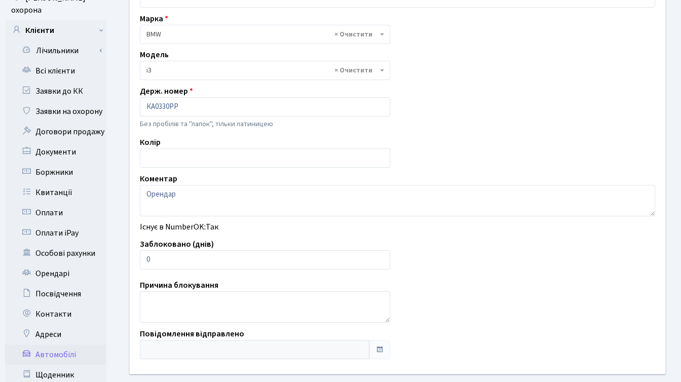
scroll to position [128, 0]
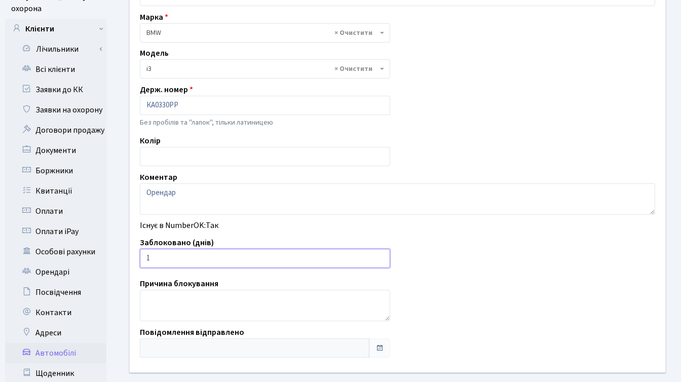
type input "1"
click at [381, 256] on input "1" at bounding box center [265, 258] width 250 height 19
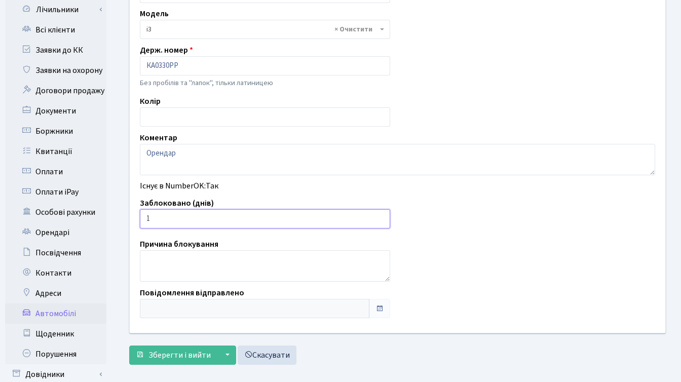
scroll to position [211, 0]
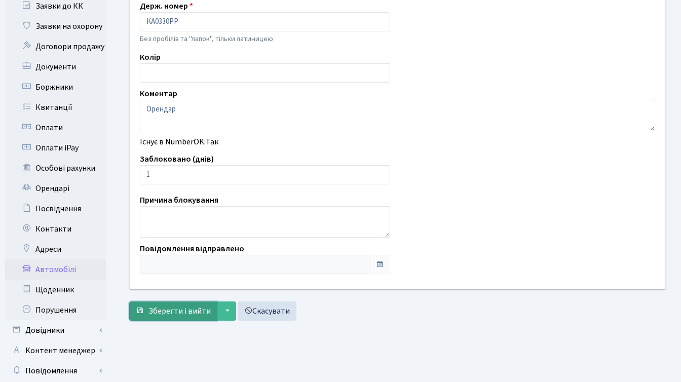
click at [156, 312] on span "Зберегти і вийти" at bounding box center [180, 311] width 62 height 11
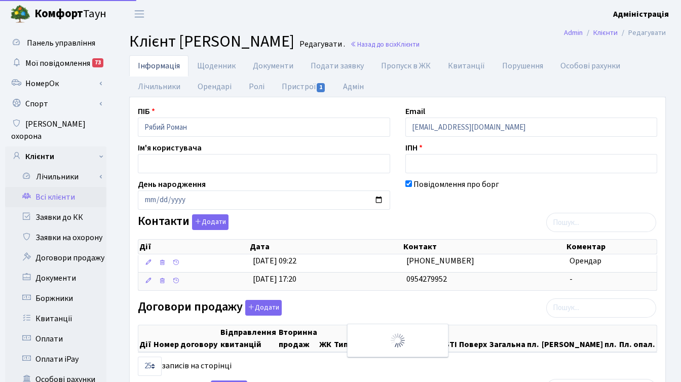
select select "25"
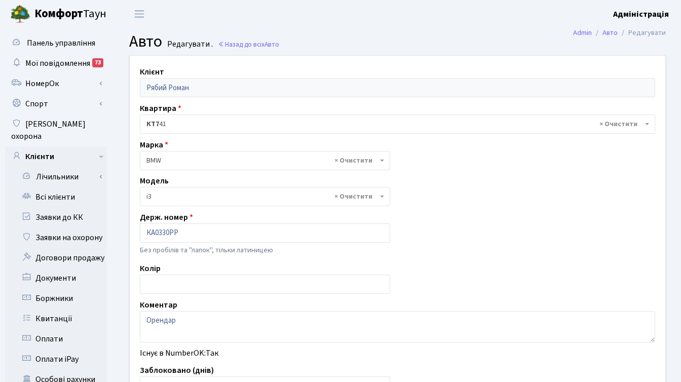
select select "239"
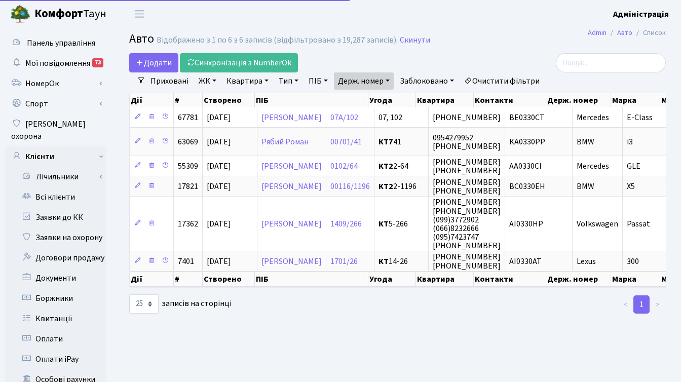
select select "25"
click at [497, 82] on link "Очистити фільтри" at bounding box center [502, 80] width 84 height 17
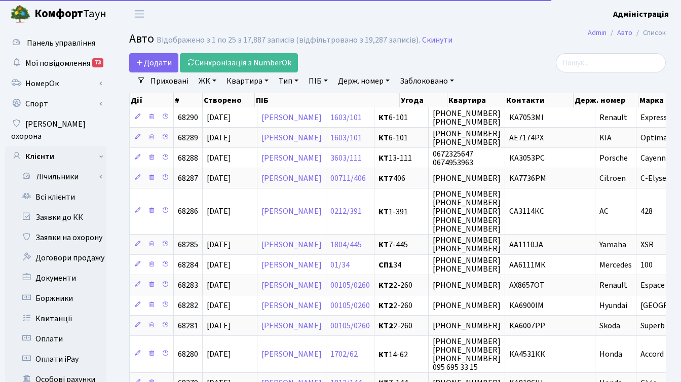
click at [374, 82] on link "Держ. номер" at bounding box center [364, 80] width 60 height 17
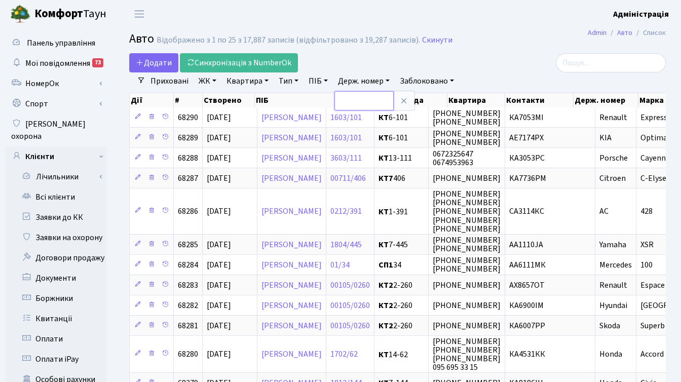
paste input "2222"
type input "2222"
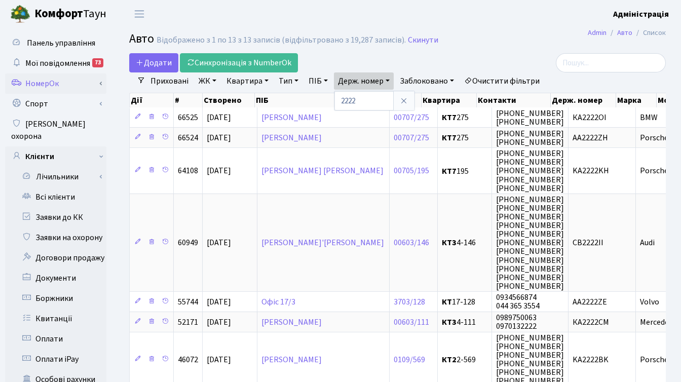
click at [49, 86] on link "НомерОк" at bounding box center [55, 84] width 101 height 20
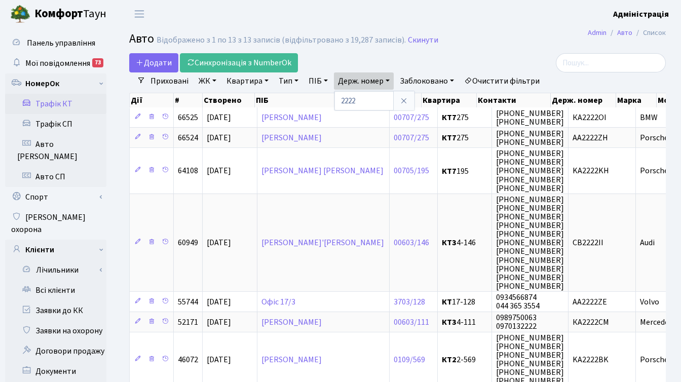
click at [61, 103] on link "Трафік КТ" at bounding box center [55, 104] width 101 height 20
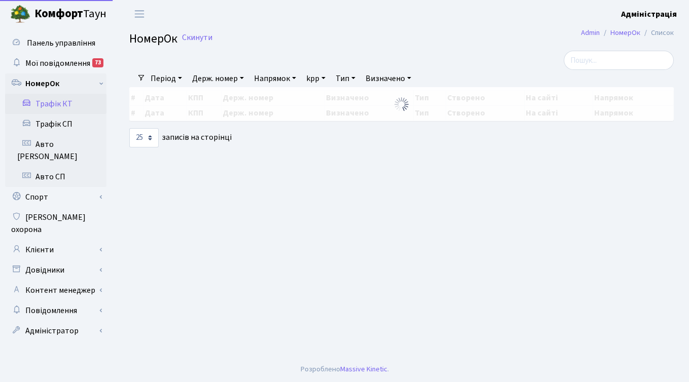
select select "25"
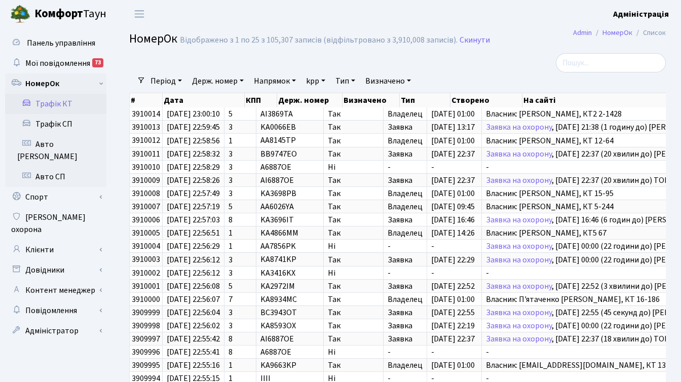
click at [203, 80] on link "Держ. номер" at bounding box center [218, 80] width 60 height 17
click at [207, 102] on input "text" at bounding box center [218, 100] width 59 height 19
paste input "2222"
click at [196, 101] on input "2222" at bounding box center [218, 100] width 59 height 19
type input "KA2222MC"
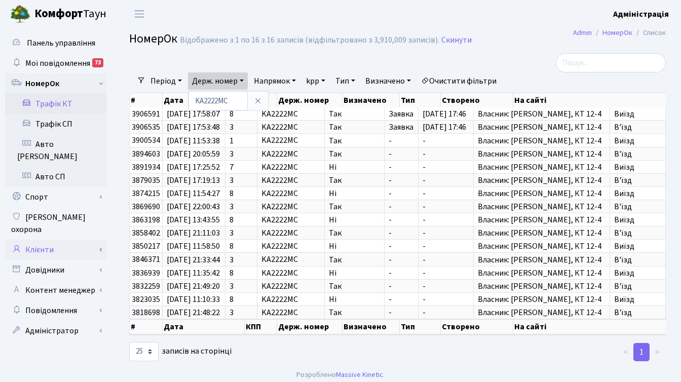
click at [49, 240] on link "Клієнти" at bounding box center [55, 250] width 101 height 20
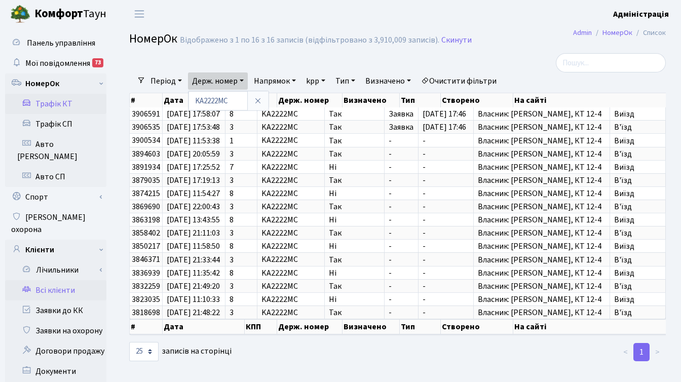
click at [55, 280] on link "Всі клієнти" at bounding box center [55, 290] width 101 height 20
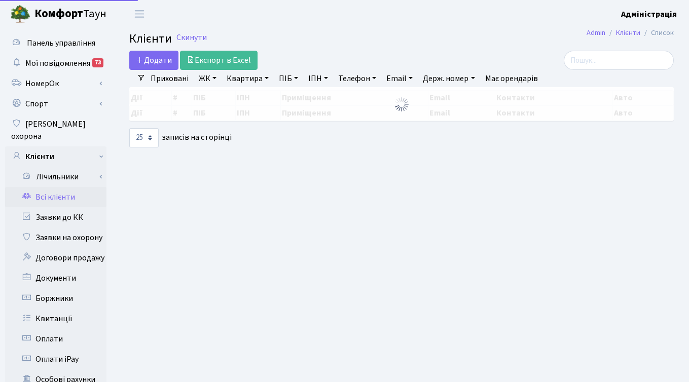
select select "25"
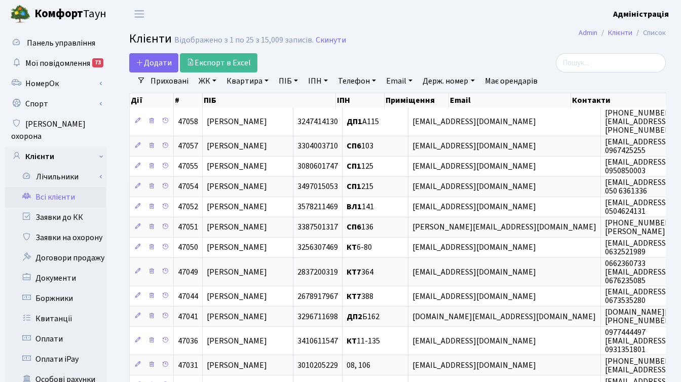
click at [425, 81] on link "Держ. номер" at bounding box center [449, 80] width 60 height 17
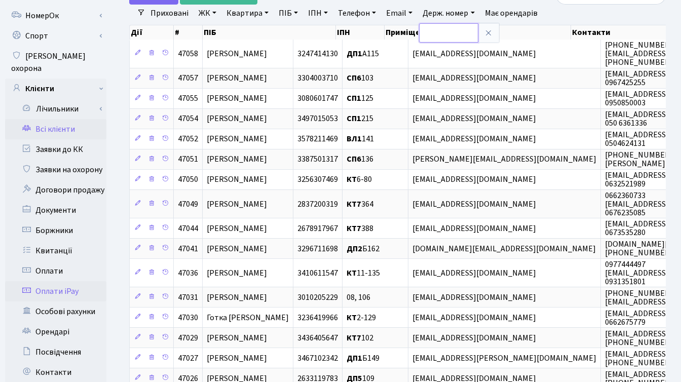
scroll to position [104, 0]
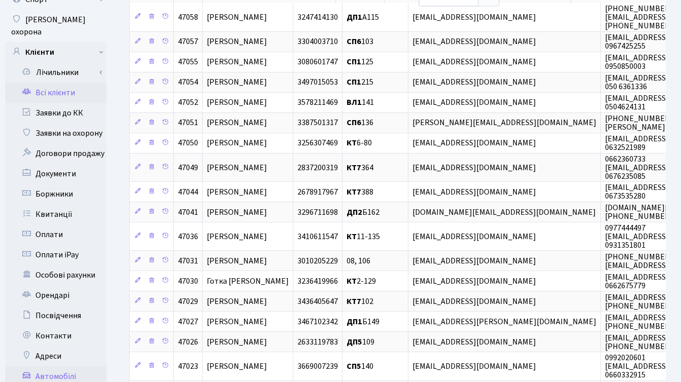
click at [60, 367] on link "Автомобілі" at bounding box center [55, 377] width 101 height 20
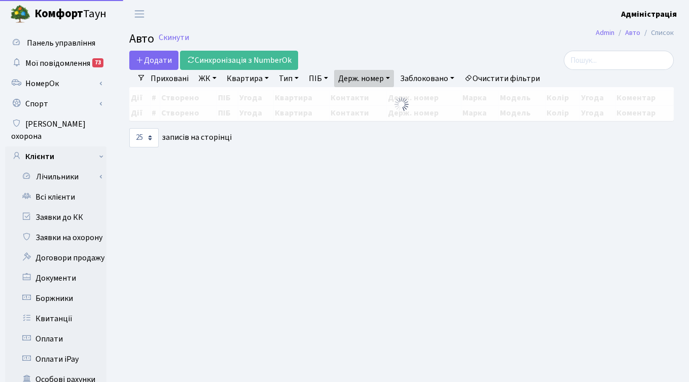
select select "25"
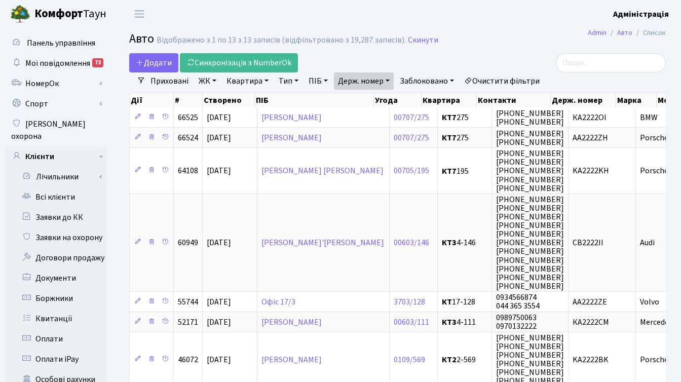
click at [379, 80] on link "Держ. номер" at bounding box center [364, 80] width 60 height 17
paste input "14"
type input "2214"
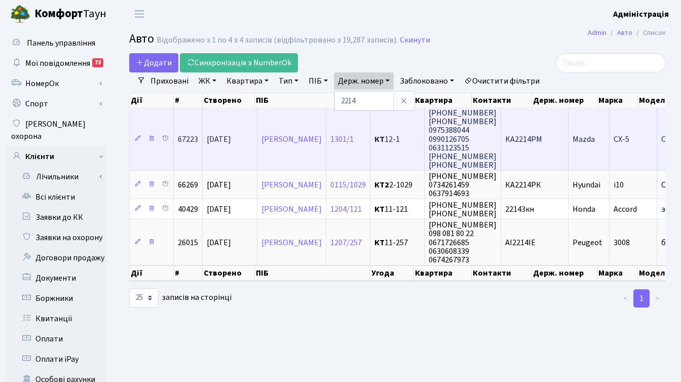
click at [550, 149] on td "KA2214PM" at bounding box center [534, 138] width 67 height 63
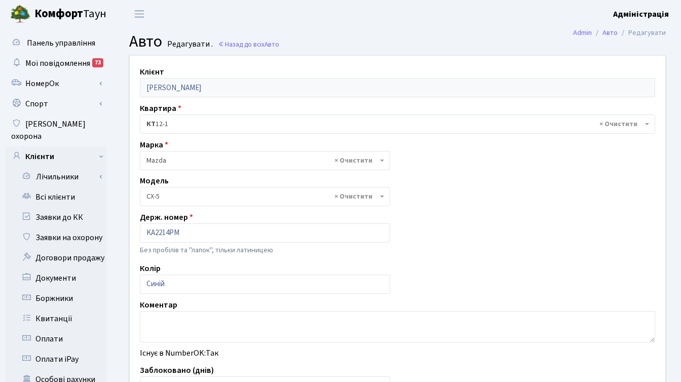
select select "1424"
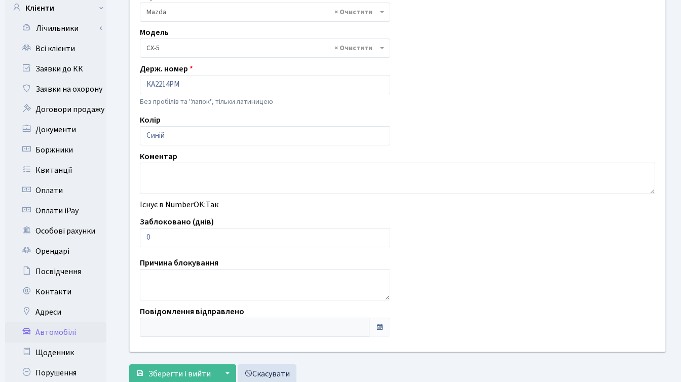
scroll to position [158, 0]
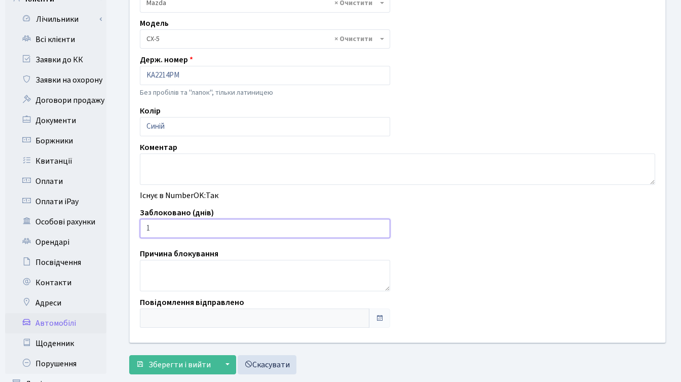
type input "1"
click at [381, 226] on input "1" at bounding box center [265, 228] width 250 height 19
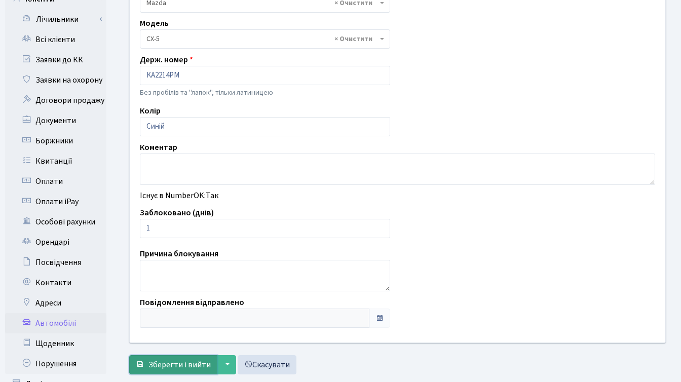
click at [168, 360] on span "Зберегти і вийти" at bounding box center [180, 364] width 62 height 11
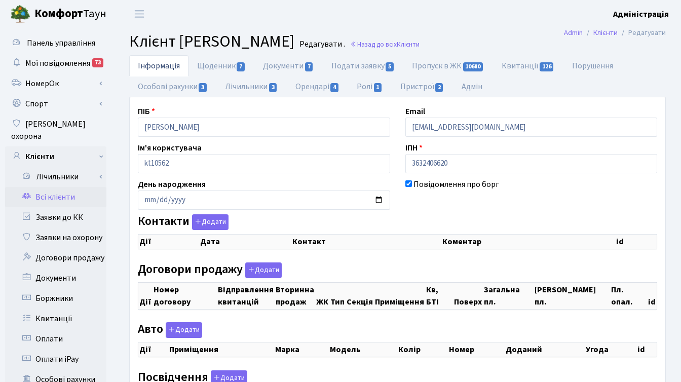
checkbox input "true"
select select "25"
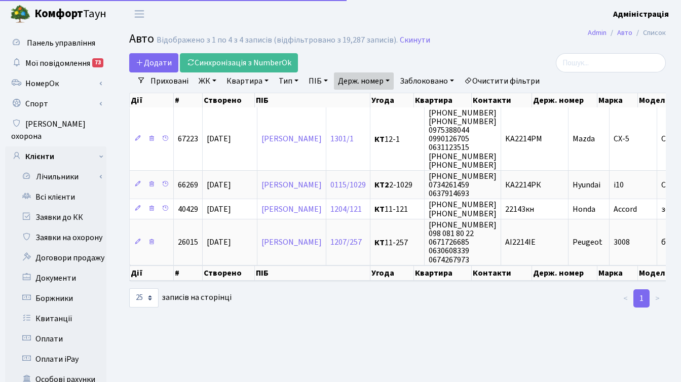
select select "25"
click at [345, 85] on link "Держ. номер" at bounding box center [364, 80] width 60 height 17
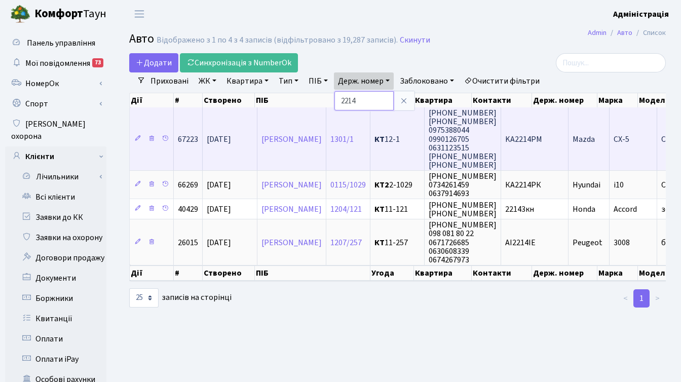
paste input "1035"
type input "1035"
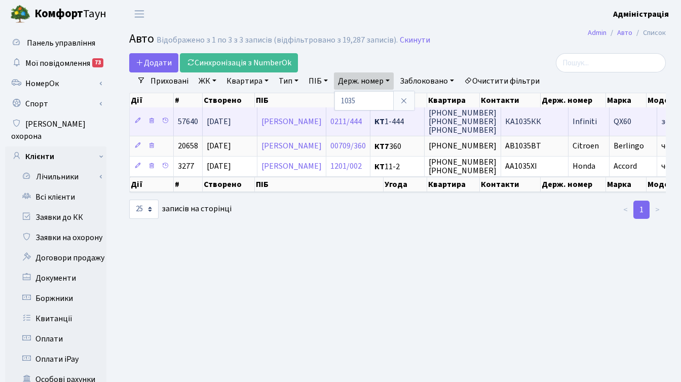
click at [541, 125] on span "КА1035КК" at bounding box center [523, 121] width 36 height 11
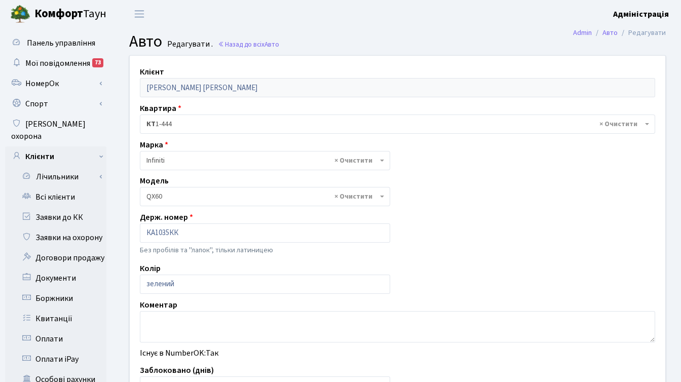
select select "1061"
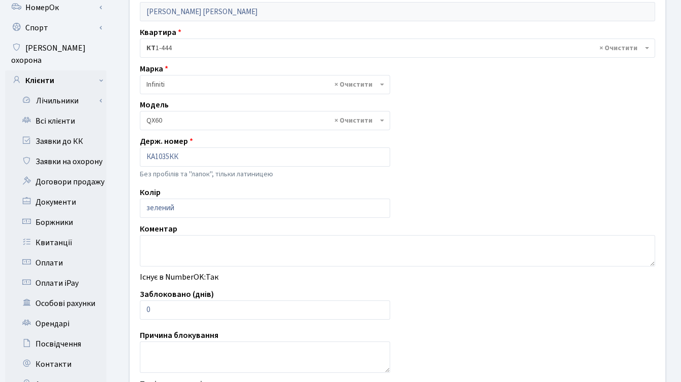
scroll to position [130, 0]
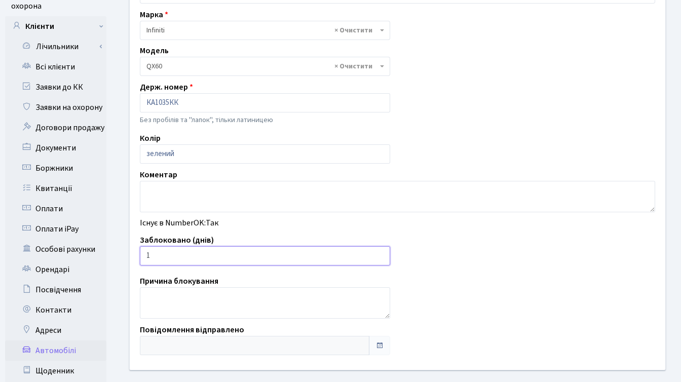
type input "1"
click at [381, 252] on input "1" at bounding box center [265, 255] width 250 height 19
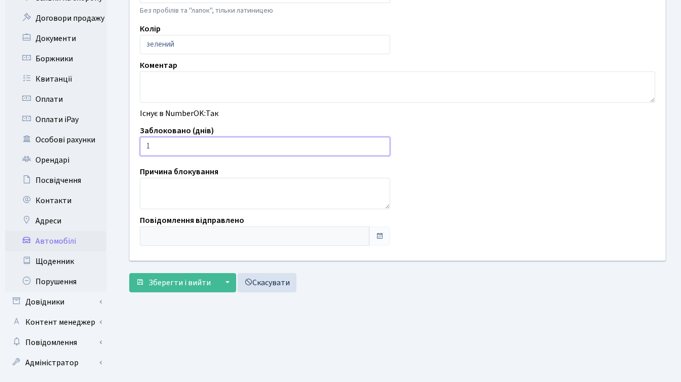
scroll to position [249, 0]
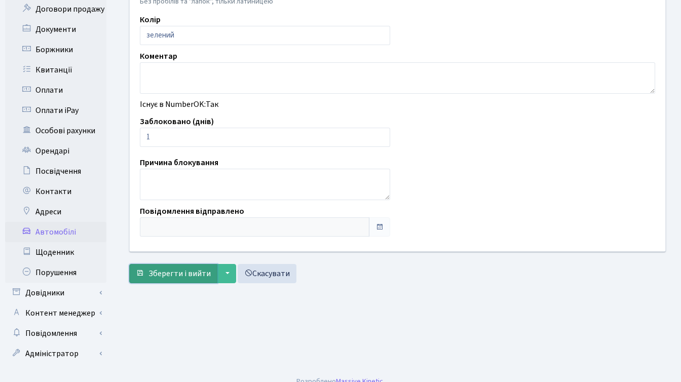
click at [170, 267] on button "Зберегти і вийти" at bounding box center [173, 273] width 88 height 19
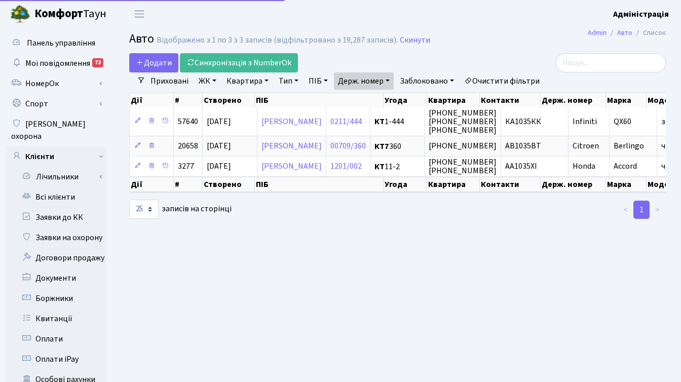
select select "25"
click at [364, 80] on link "Держ. номер" at bounding box center [364, 80] width 60 height 17
paste input "7662"
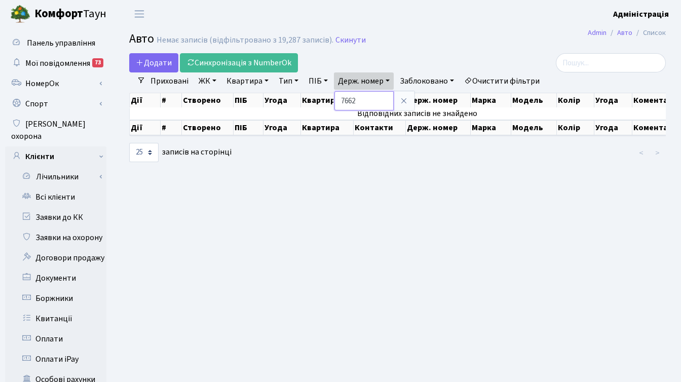
paste input "483"
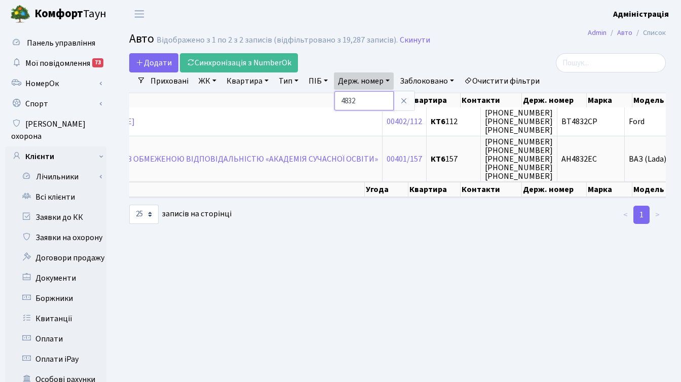
paste input "0774"
type input "0774"
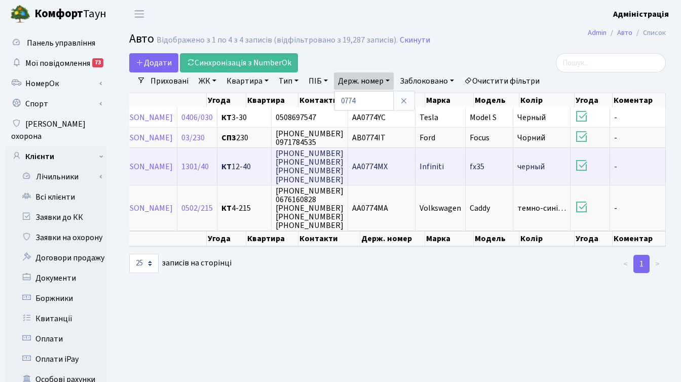
click at [405, 170] on td "AA0774MX" at bounding box center [381, 166] width 67 height 37
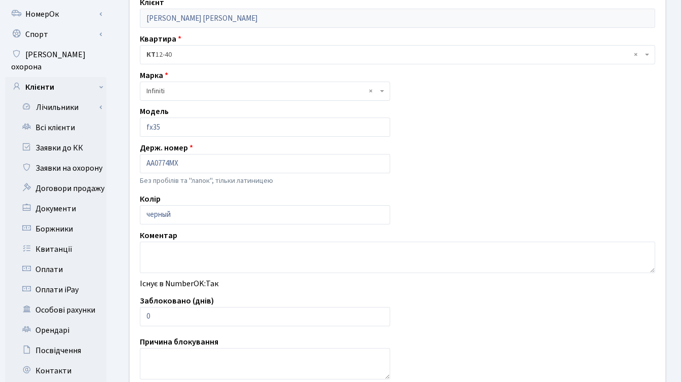
scroll to position [76, 0]
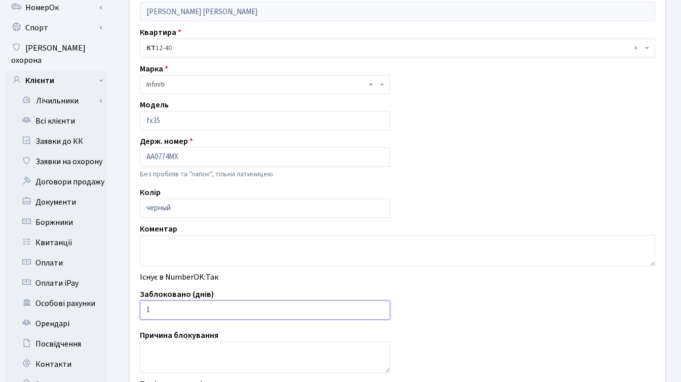
type input "1"
click at [382, 307] on input "1" at bounding box center [265, 310] width 250 height 19
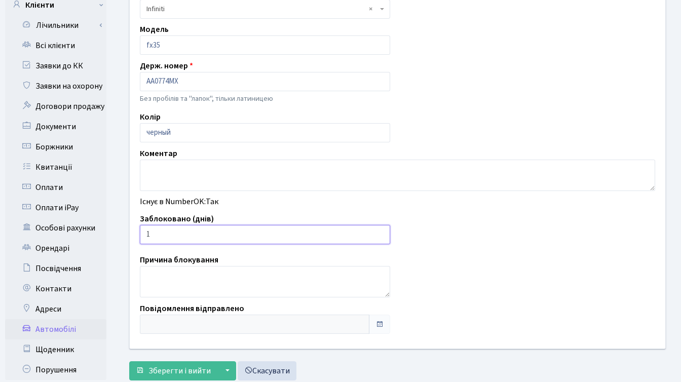
scroll to position [249, 0]
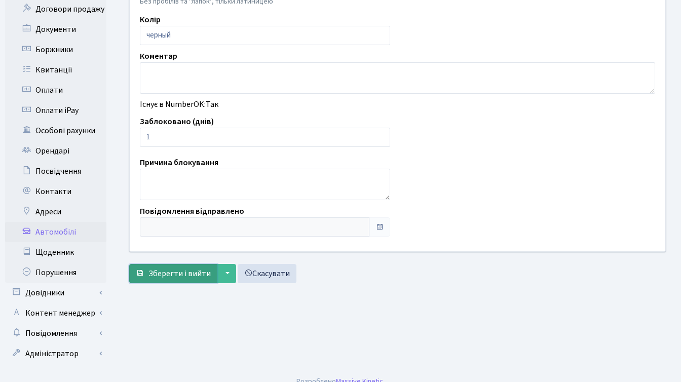
click at [170, 270] on span "Зберегти і вийти" at bounding box center [180, 273] width 62 height 11
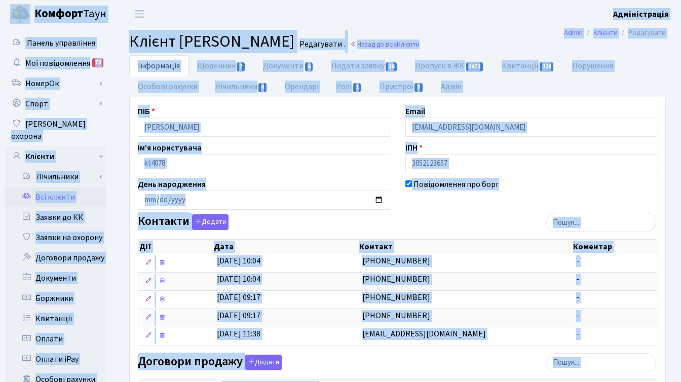
click at [425, 224] on div "Контакти Додати Дії Дата Контакт Коментар Дії Дата Контакт Коментар" at bounding box center [397, 281] width 535 height 135
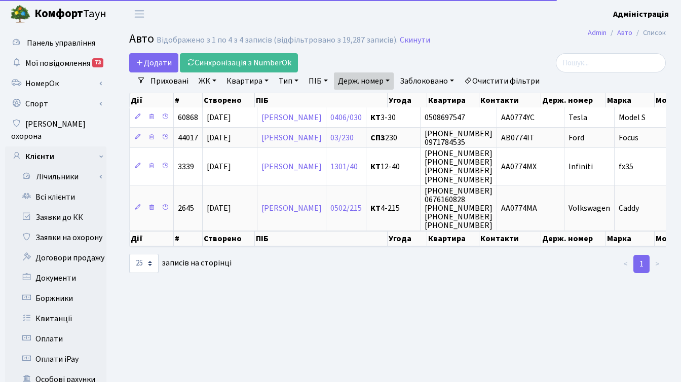
select select "25"
click at [374, 77] on link "Держ. номер" at bounding box center [364, 80] width 60 height 17
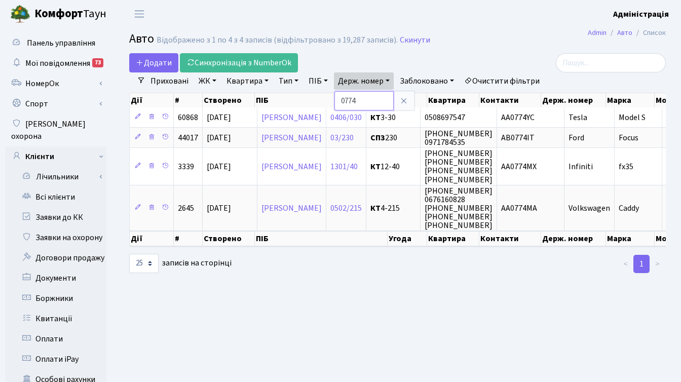
paste input "2179"
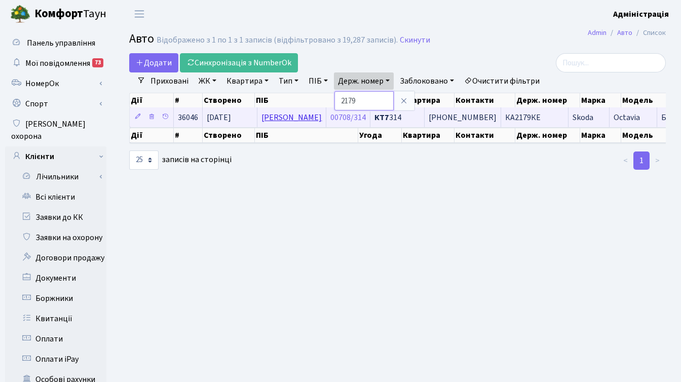
paste input "7608"
type input "7608"
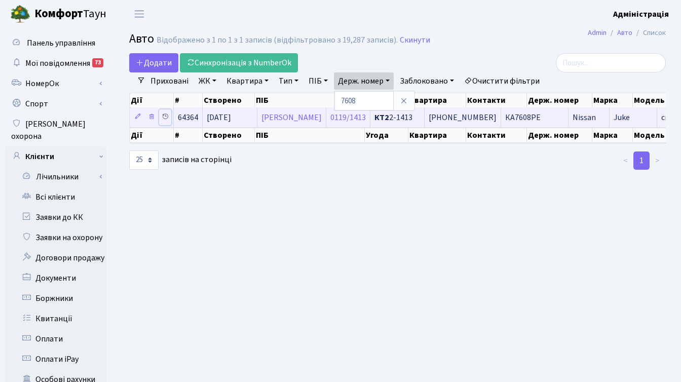
click at [161, 116] on link at bounding box center [165, 117] width 12 height 16
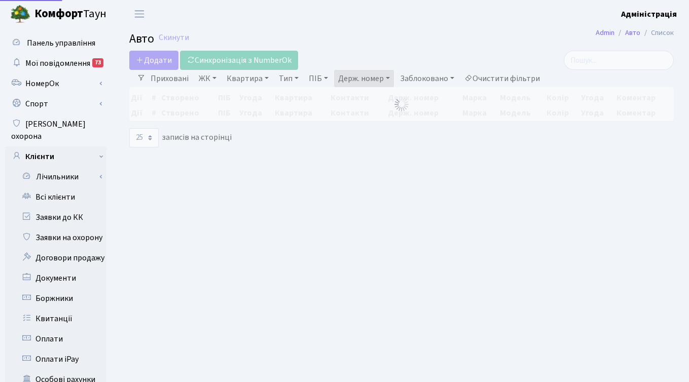
select select "25"
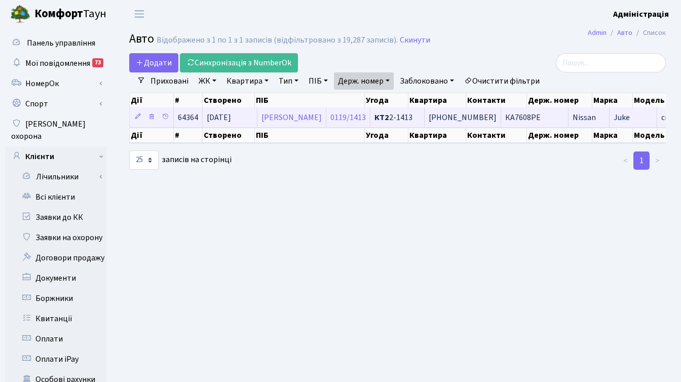
click at [541, 113] on span "КА7608РЕ" at bounding box center [522, 117] width 35 height 11
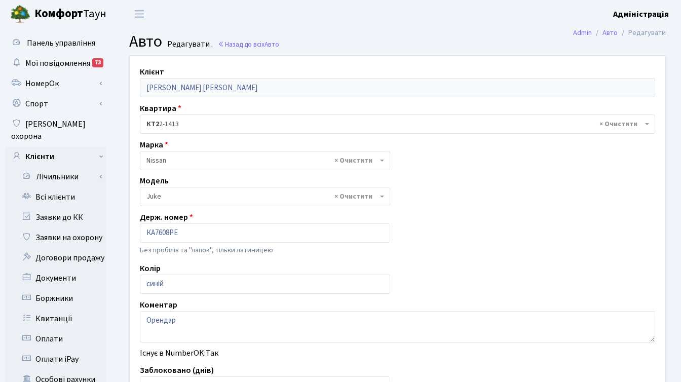
select select "1691"
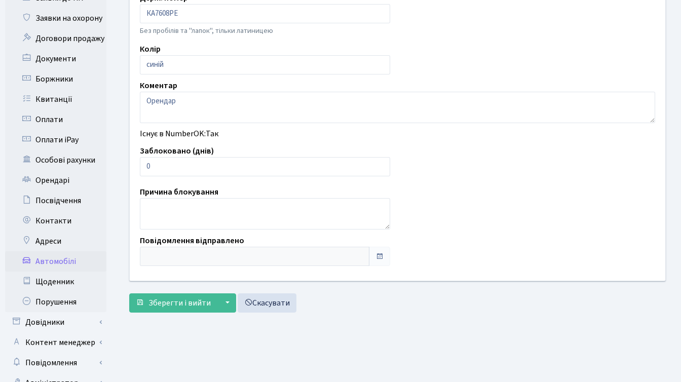
scroll to position [249, 0]
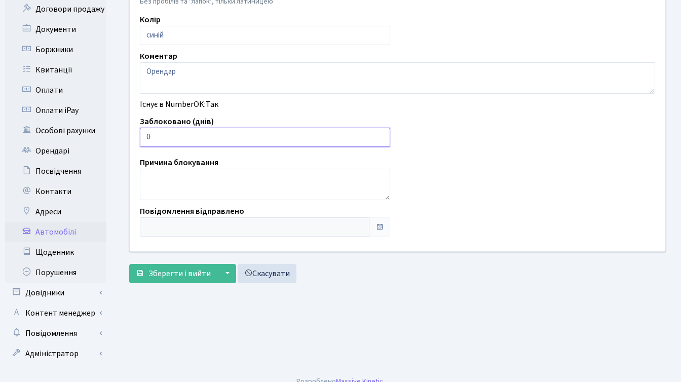
drag, startPoint x: 154, startPoint y: 134, endPoint x: 143, endPoint y: 135, distance: 10.3
click at [143, 135] on input "0" at bounding box center [265, 137] width 250 height 19
type input "7"
click at [162, 271] on span "Зберегти і вийти" at bounding box center [180, 273] width 62 height 11
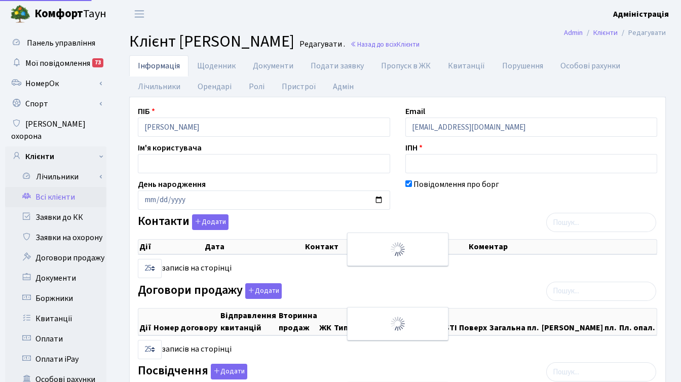
select select "25"
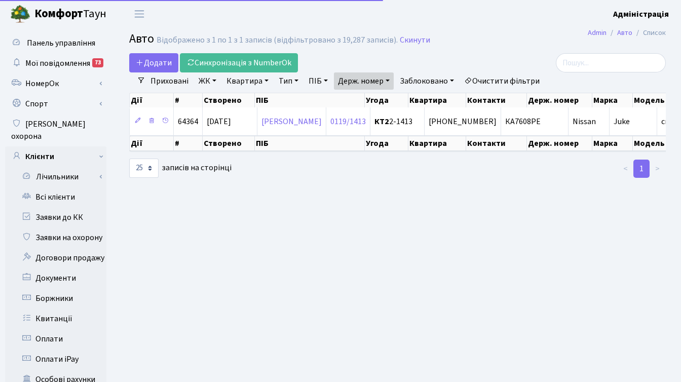
select select "25"
click at [371, 82] on link "Держ. номер" at bounding box center [364, 80] width 60 height 17
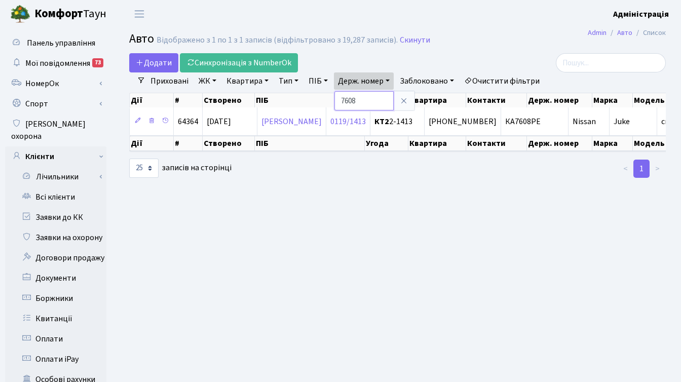
paste input "6986"
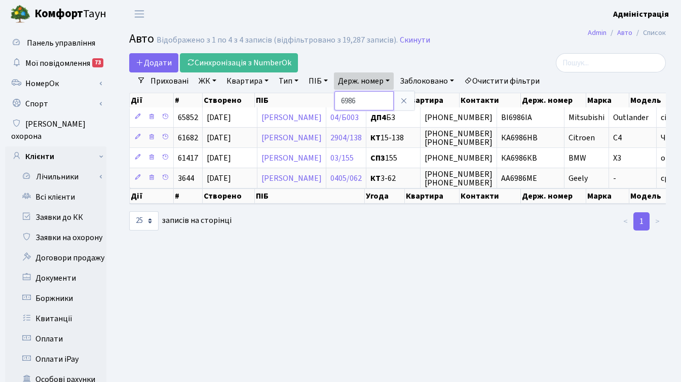
paste input "3525"
type input "3525"
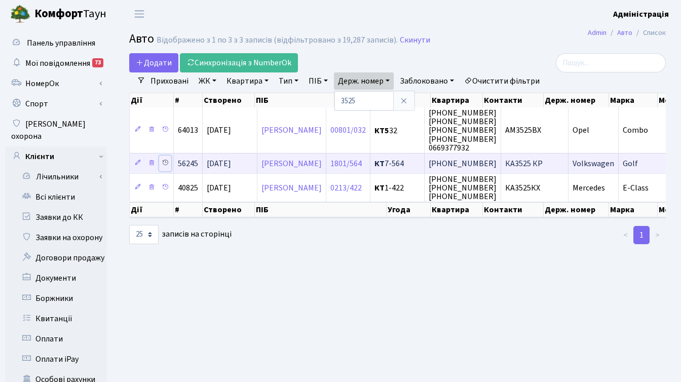
click at [165, 160] on icon at bounding box center [165, 162] width 7 height 7
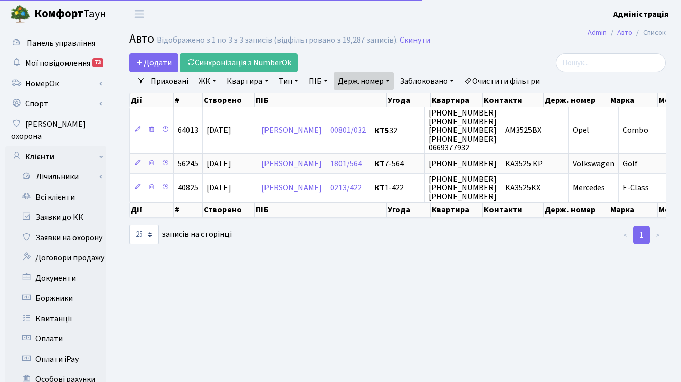
select select "25"
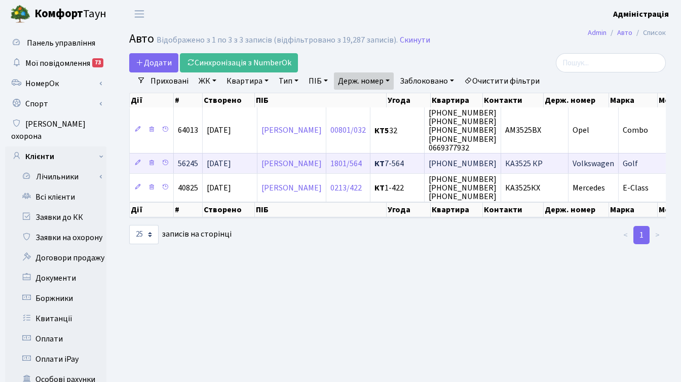
click at [569, 164] on td "КА3525 КР" at bounding box center [534, 163] width 67 height 20
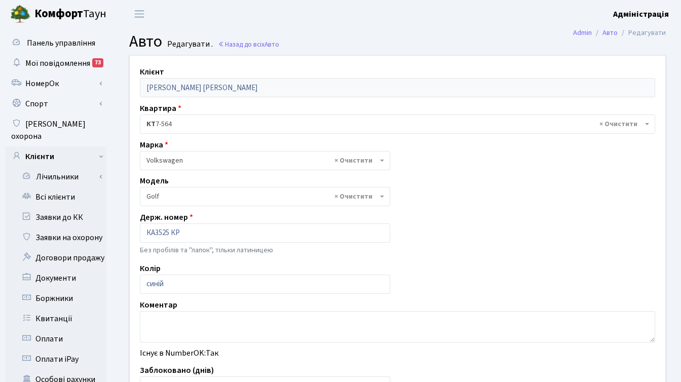
select select "2459"
click at [172, 227] on input "КА3525 КР" at bounding box center [265, 233] width 250 height 19
click at [171, 233] on input "КА3525 КР" at bounding box center [265, 233] width 250 height 19
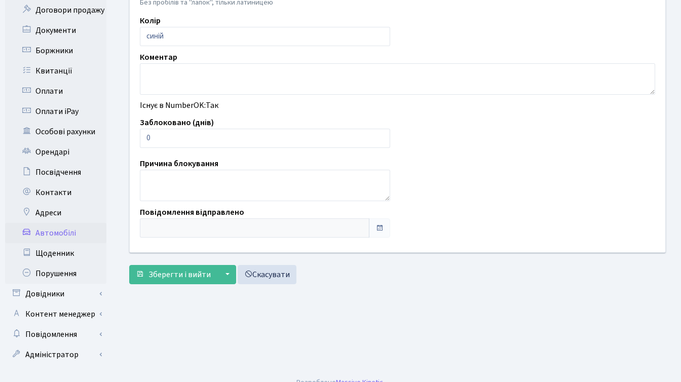
scroll to position [249, 0]
type input "КА3525КР"
click at [153, 281] on button "Зберегти і вийти" at bounding box center [173, 273] width 88 height 19
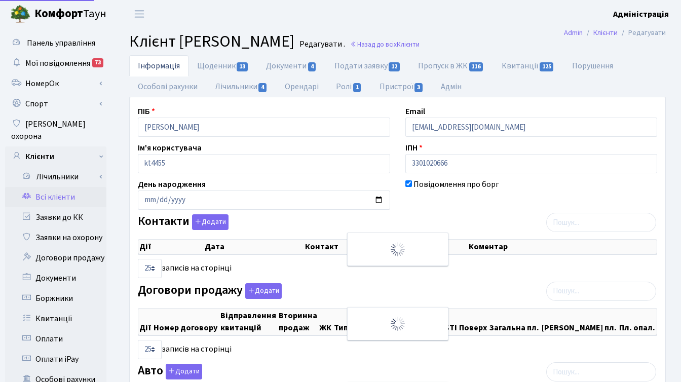
select select "25"
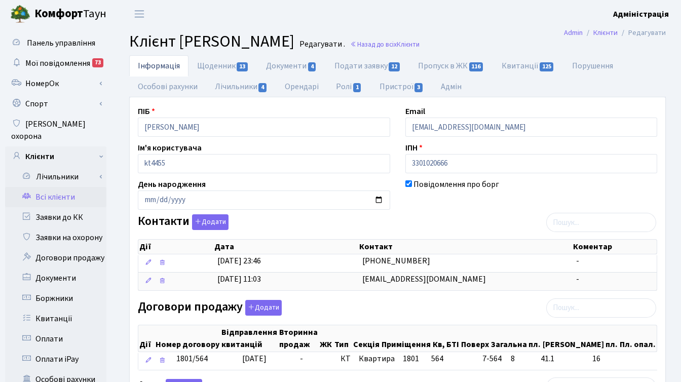
scroll to position [198, 0]
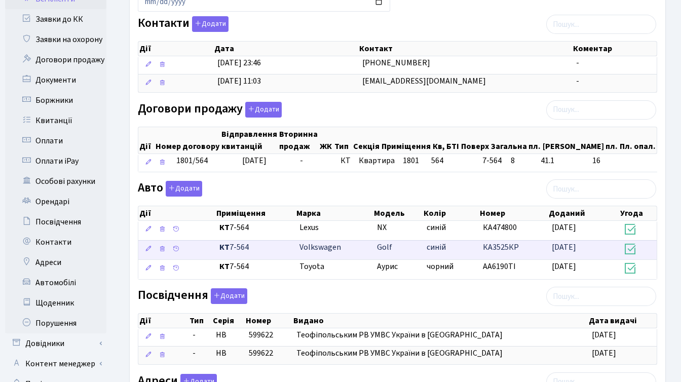
click at [513, 251] on span "КА3525КР" at bounding box center [501, 247] width 36 height 11
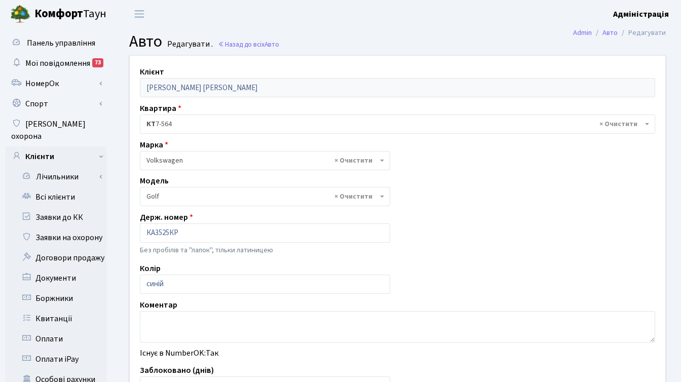
select select "2459"
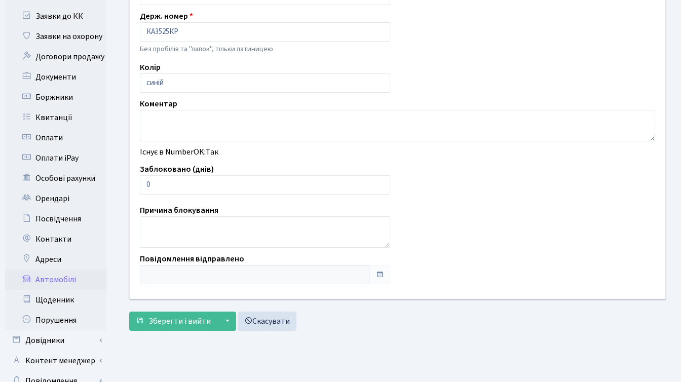
scroll to position [249, 0]
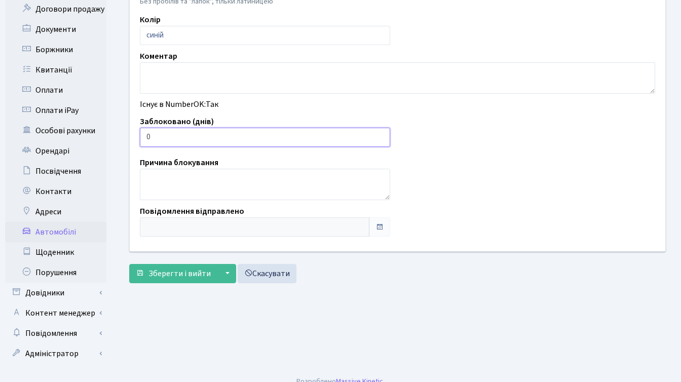
click at [158, 135] on input "0" at bounding box center [265, 137] width 250 height 19
type input "1"
click at [173, 274] on span "Зберегти і вийти" at bounding box center [180, 273] width 62 height 11
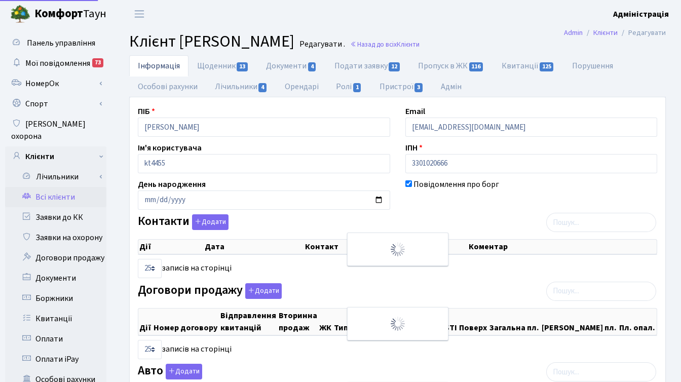
select select "25"
